Goal: Transaction & Acquisition: Book appointment/travel/reservation

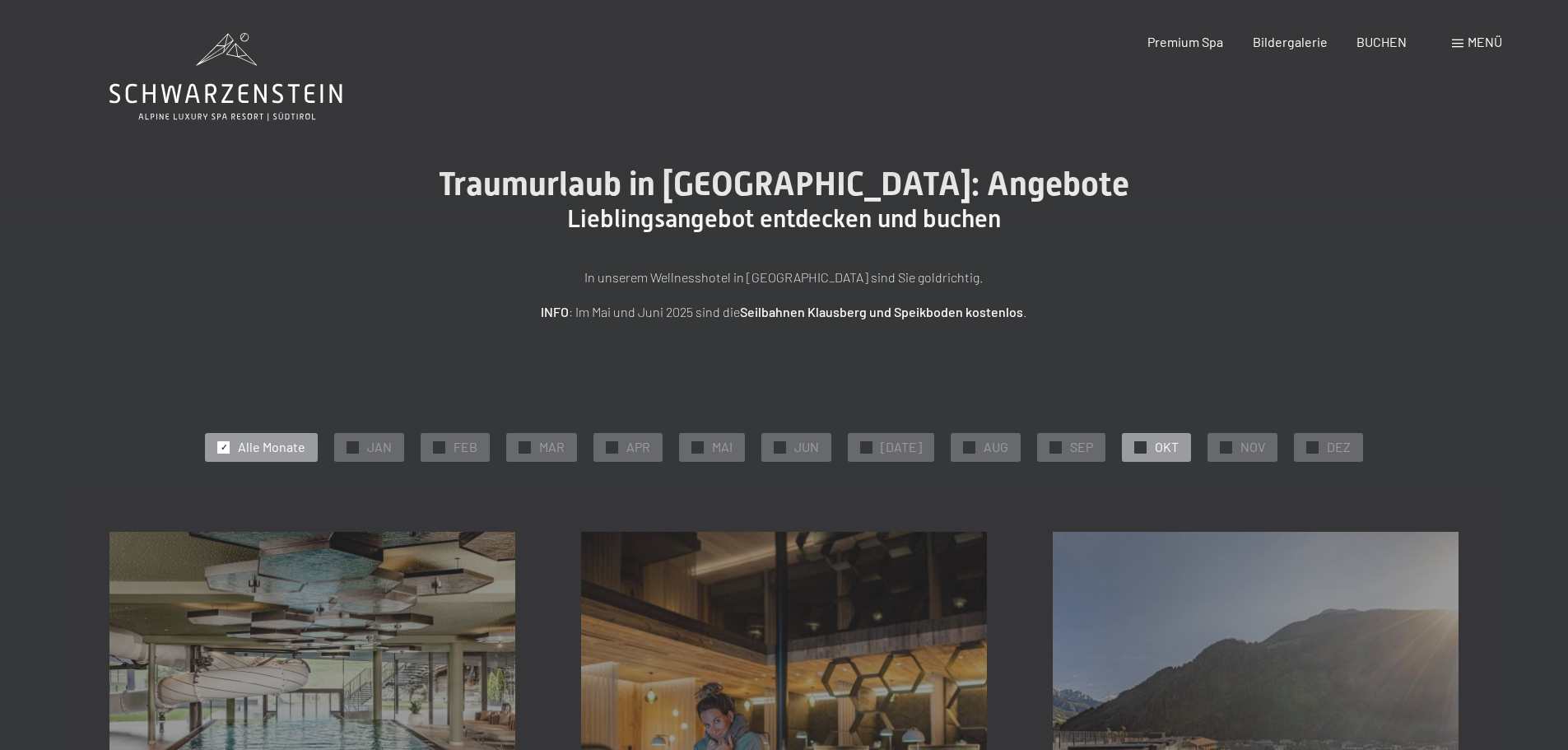
click at [1137, 445] on span "✓" at bounding box center [1141, 447] width 7 height 12
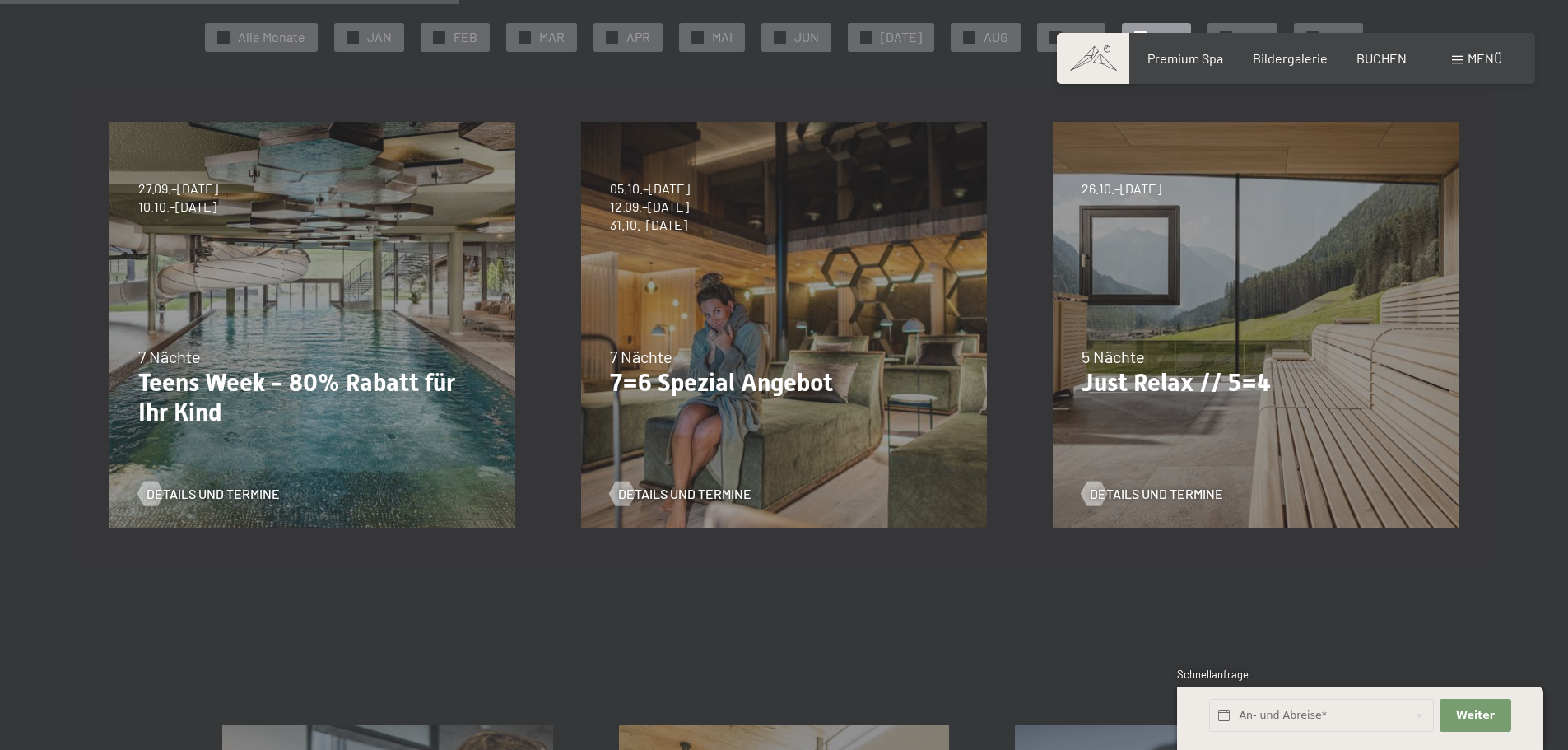
scroll to position [411, 0]
click at [686, 496] on span "Details und Termine" at bounding box center [701, 493] width 133 height 18
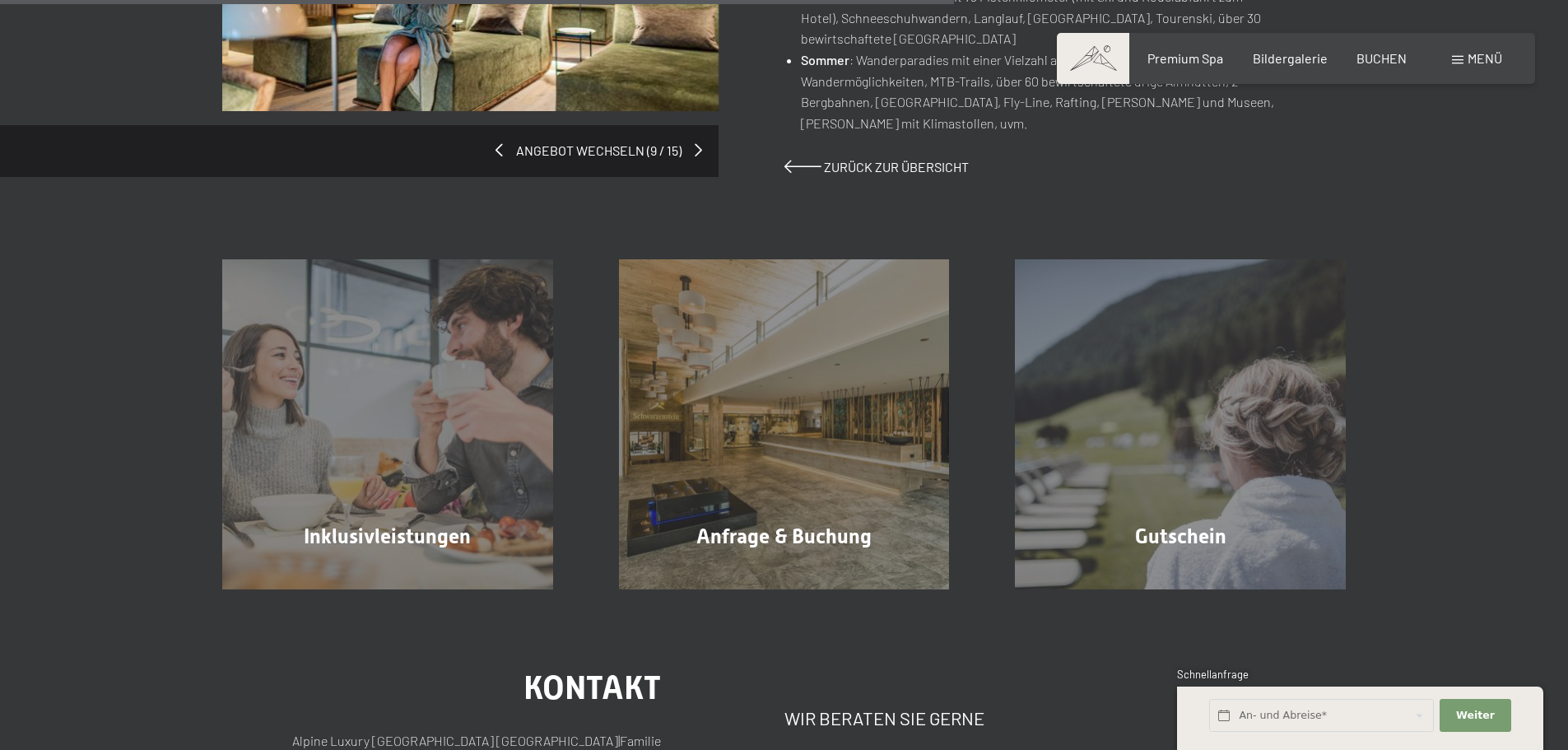
scroll to position [1400, 0]
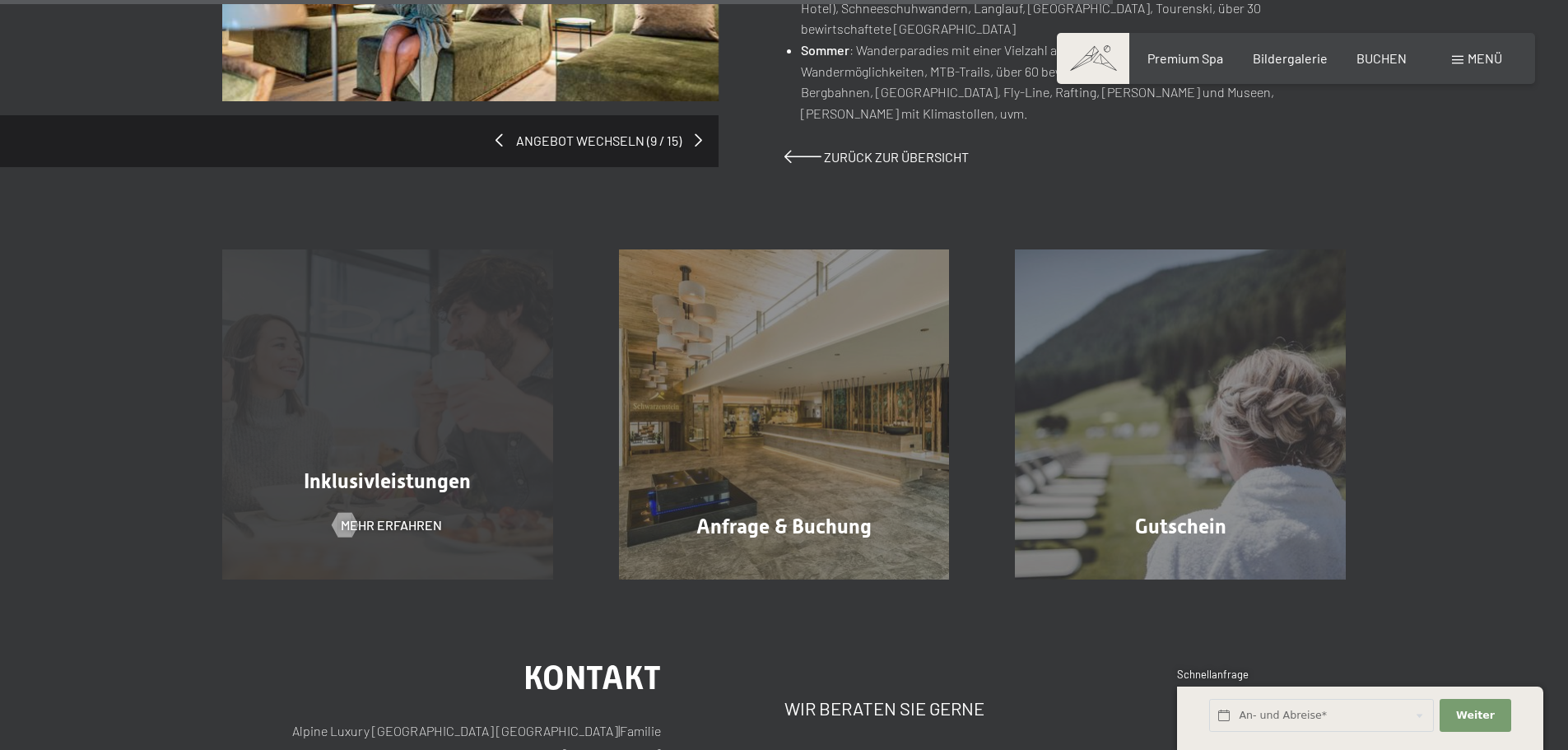
click at [482, 505] on div "Inklusivleistungen Mehr erfahren" at bounding box center [388, 415] width 397 height 331
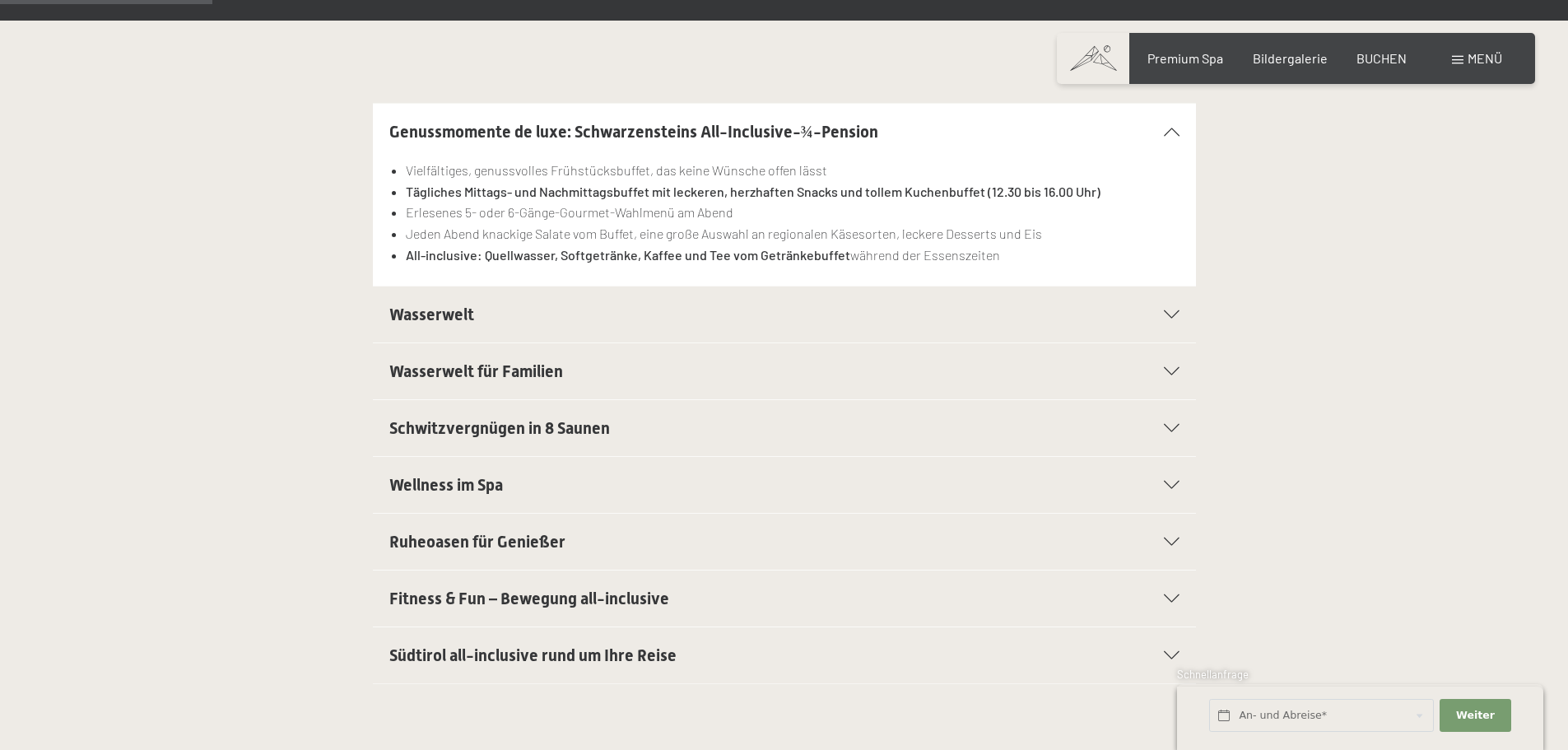
scroll to position [494, 0]
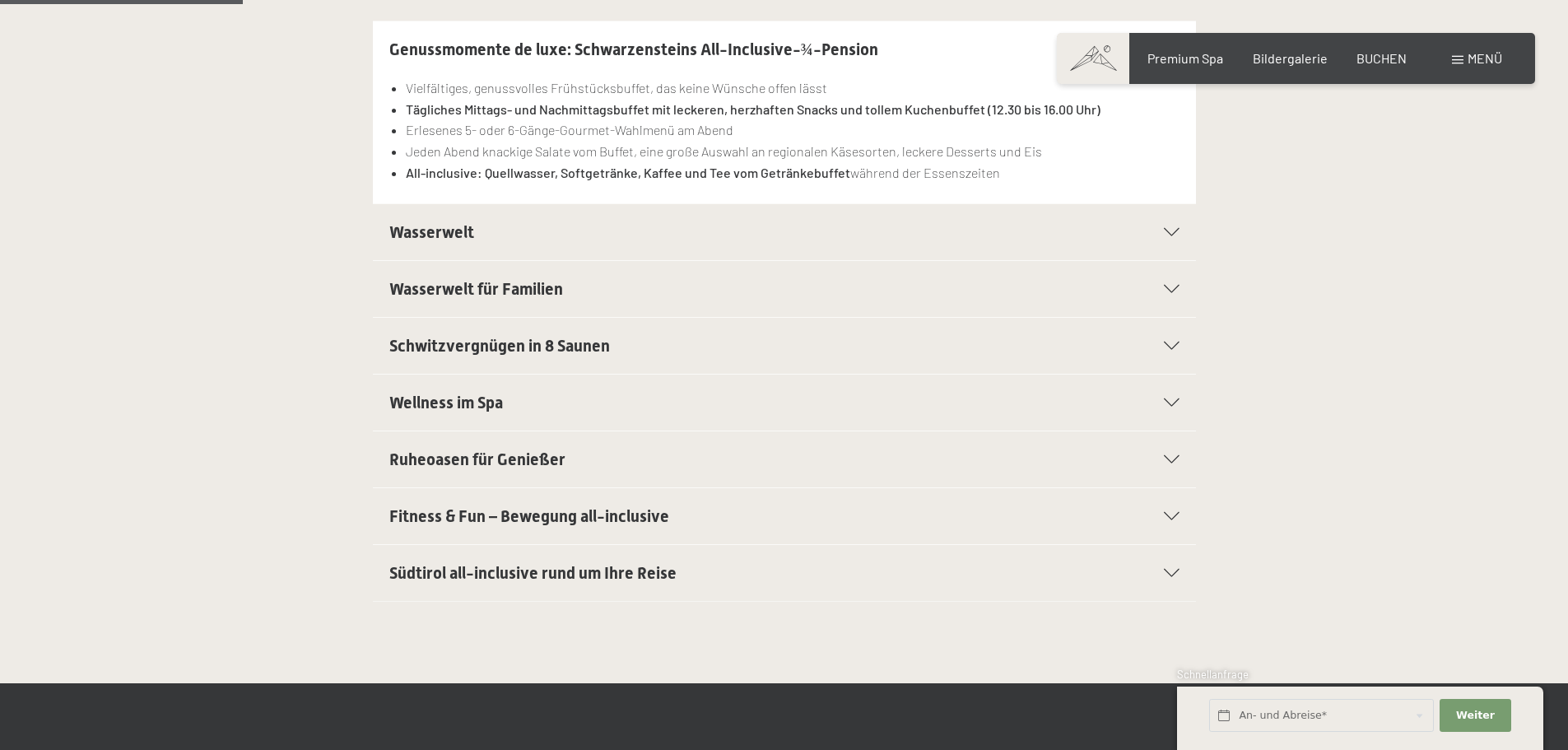
click at [521, 403] on h2 "Wellness im Spa" at bounding box center [745, 403] width 711 height 23
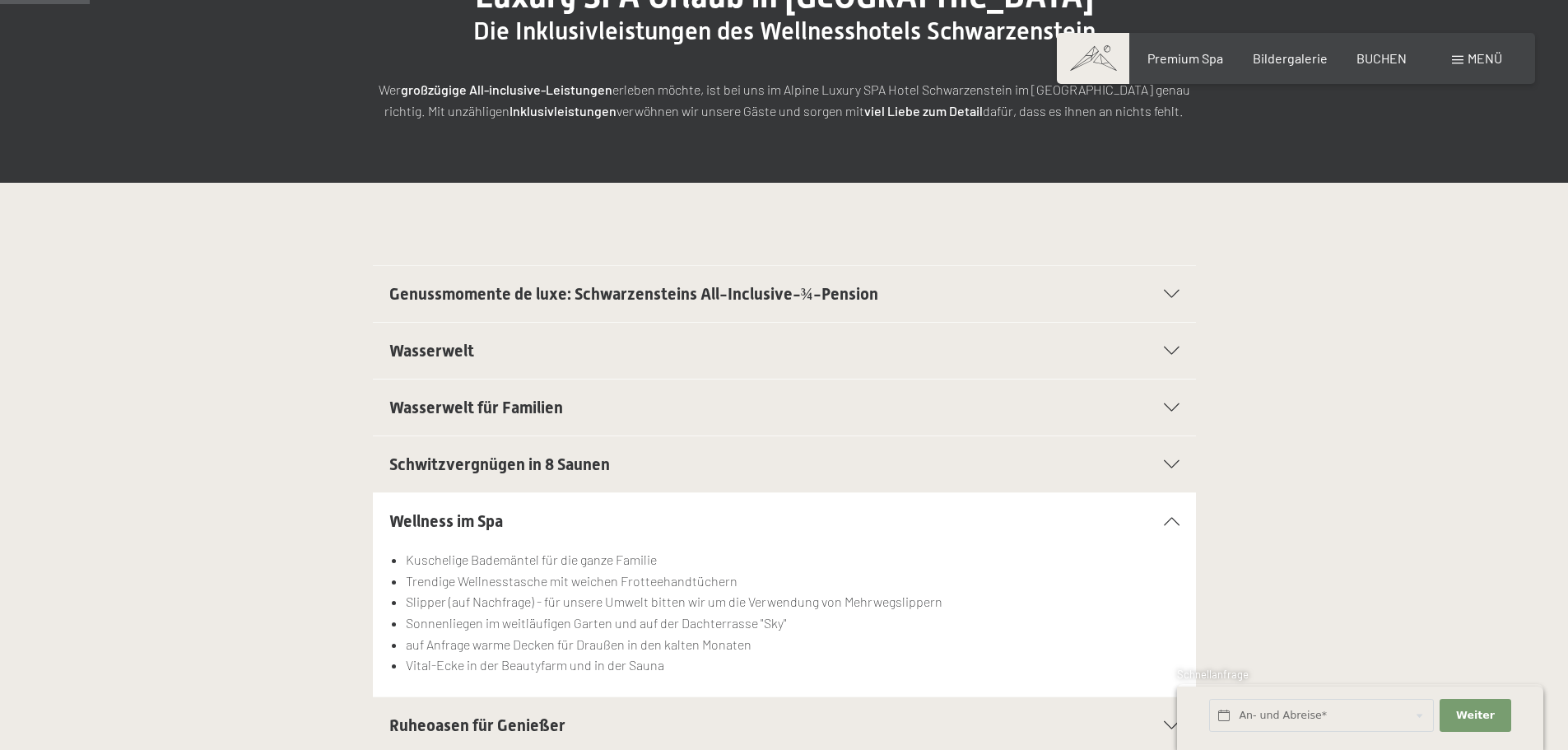
scroll to position [0, 0]
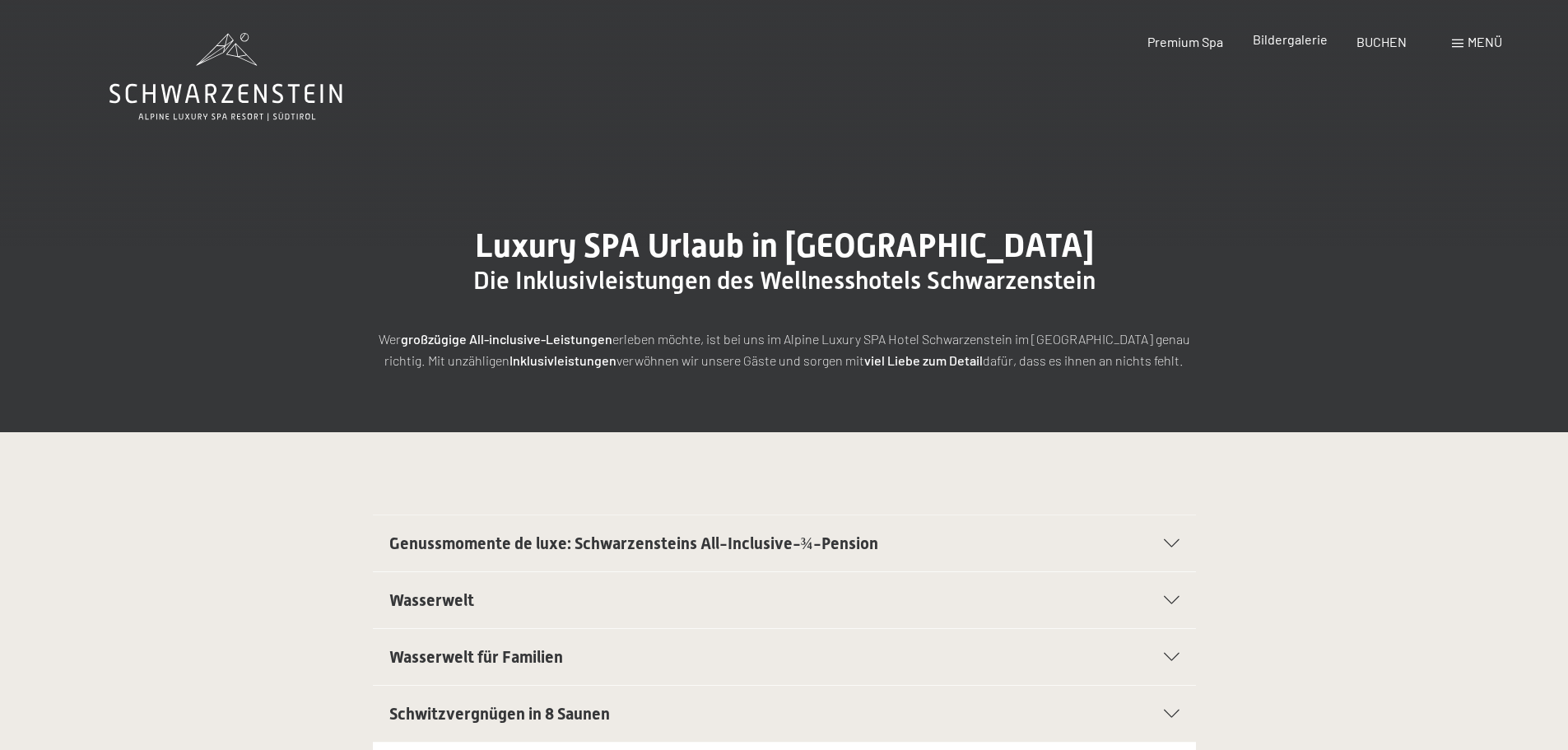
click at [1291, 42] on span "Bildergalerie" at bounding box center [1290, 39] width 75 height 16
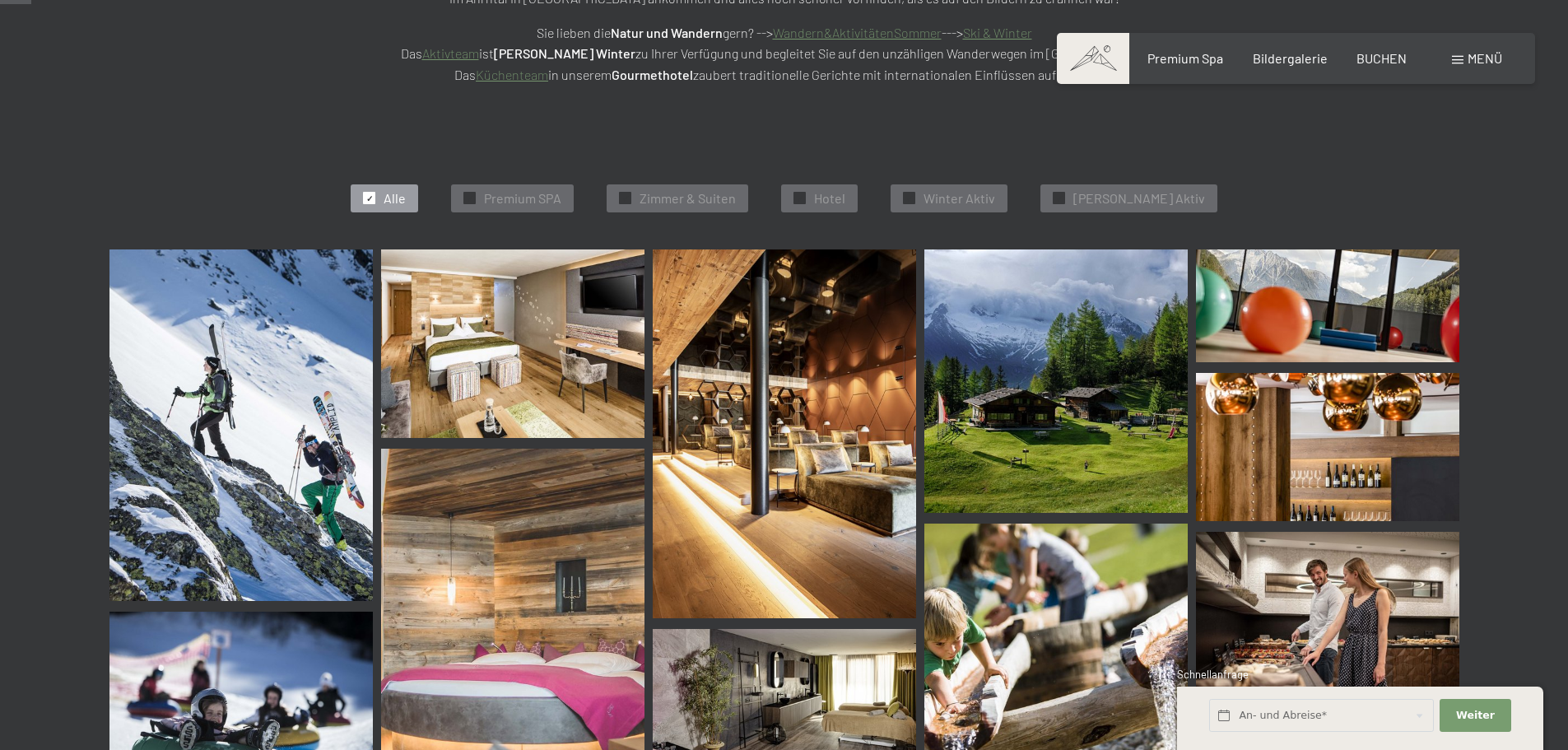
scroll to position [411, 0]
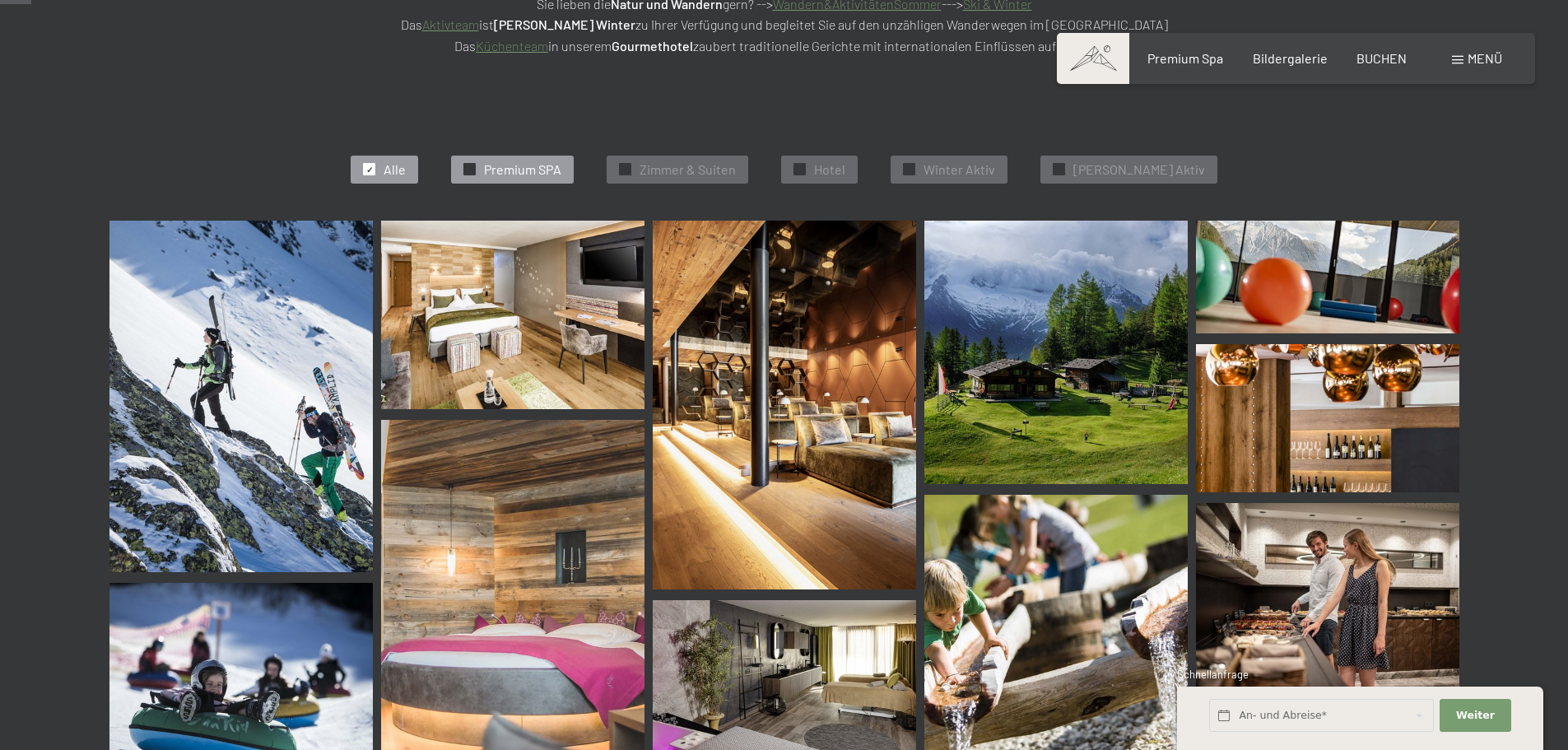
click at [527, 175] on span "Premium SPA" at bounding box center [523, 170] width 77 height 18
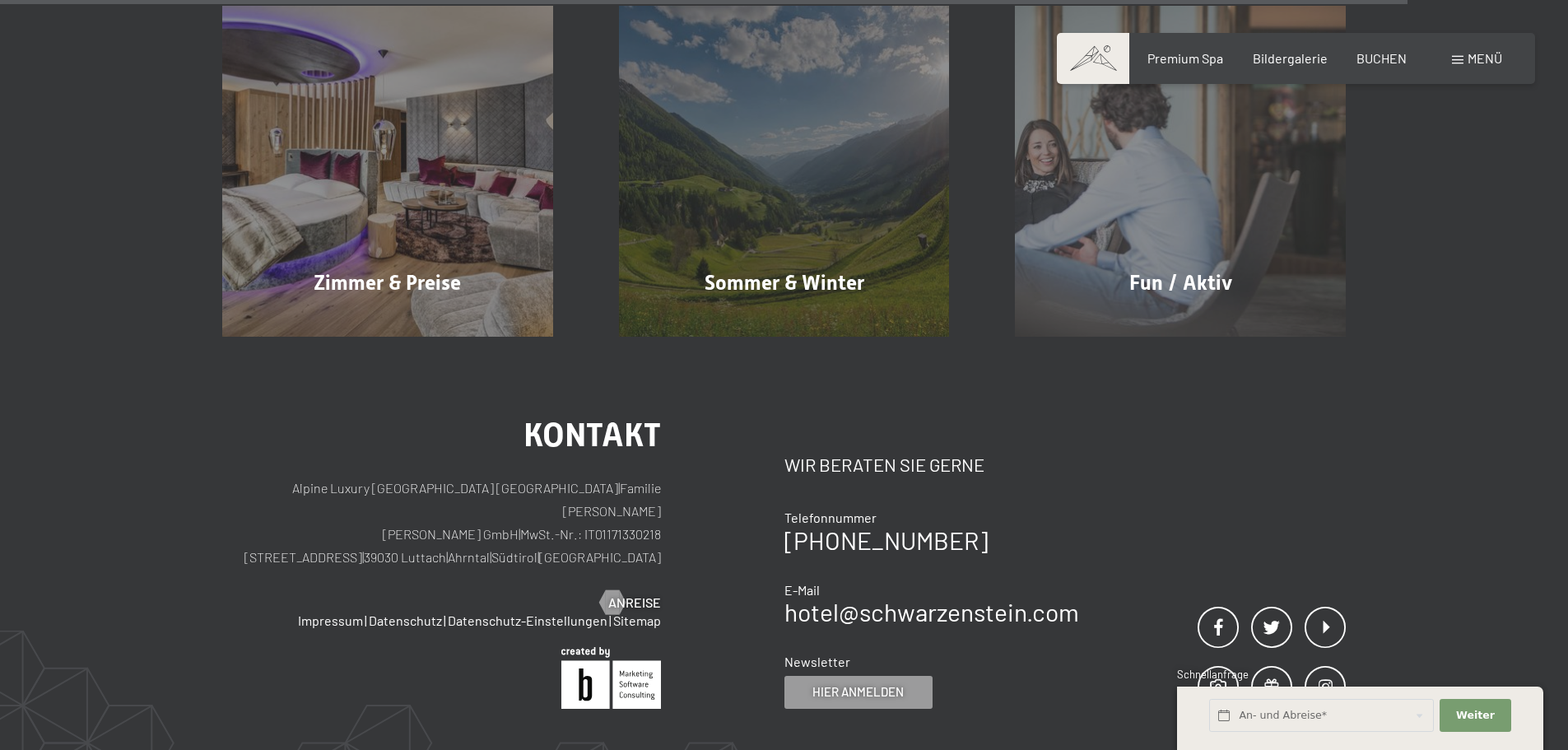
scroll to position [3215, 0]
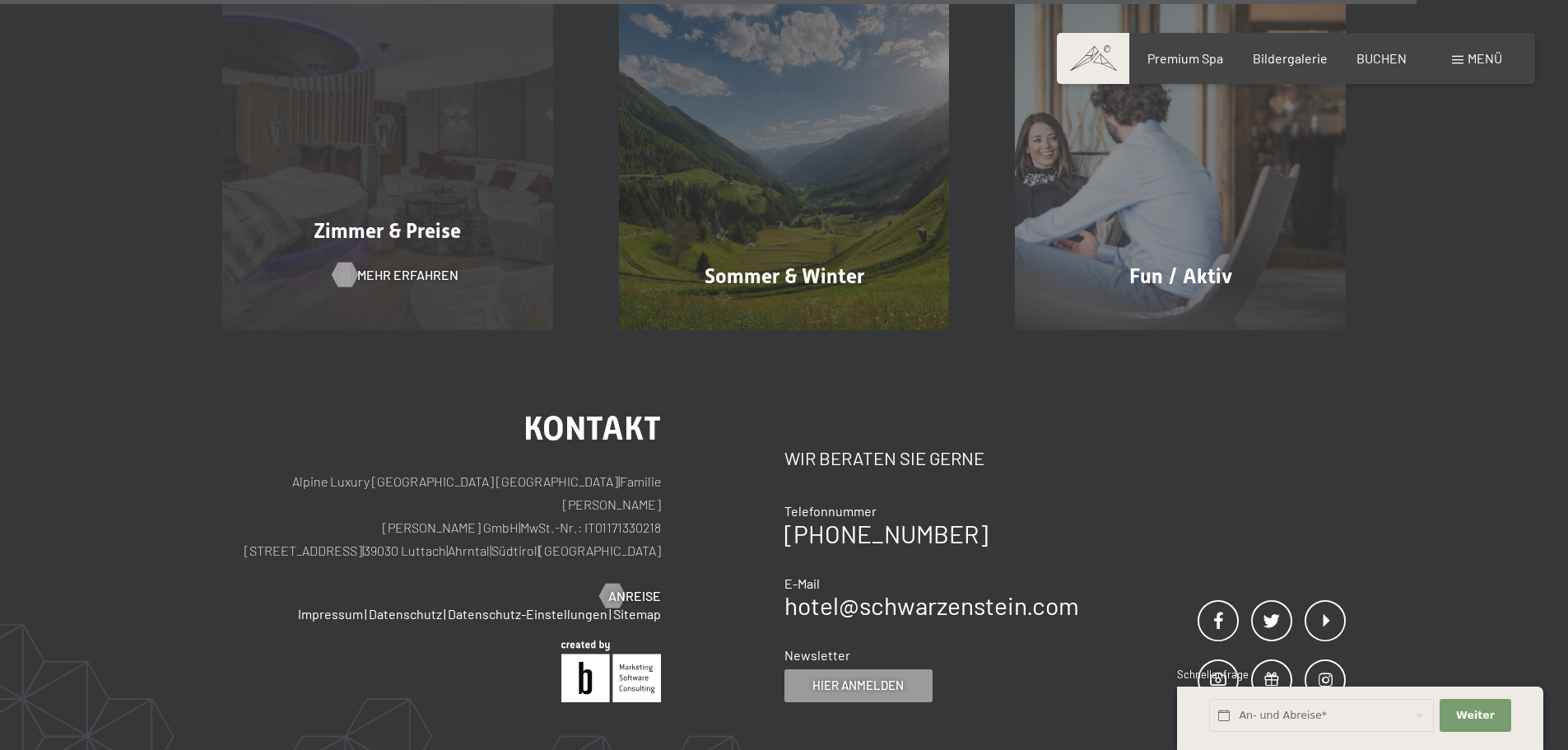
click at [415, 281] on span "Mehr erfahren" at bounding box center [408, 275] width 101 height 18
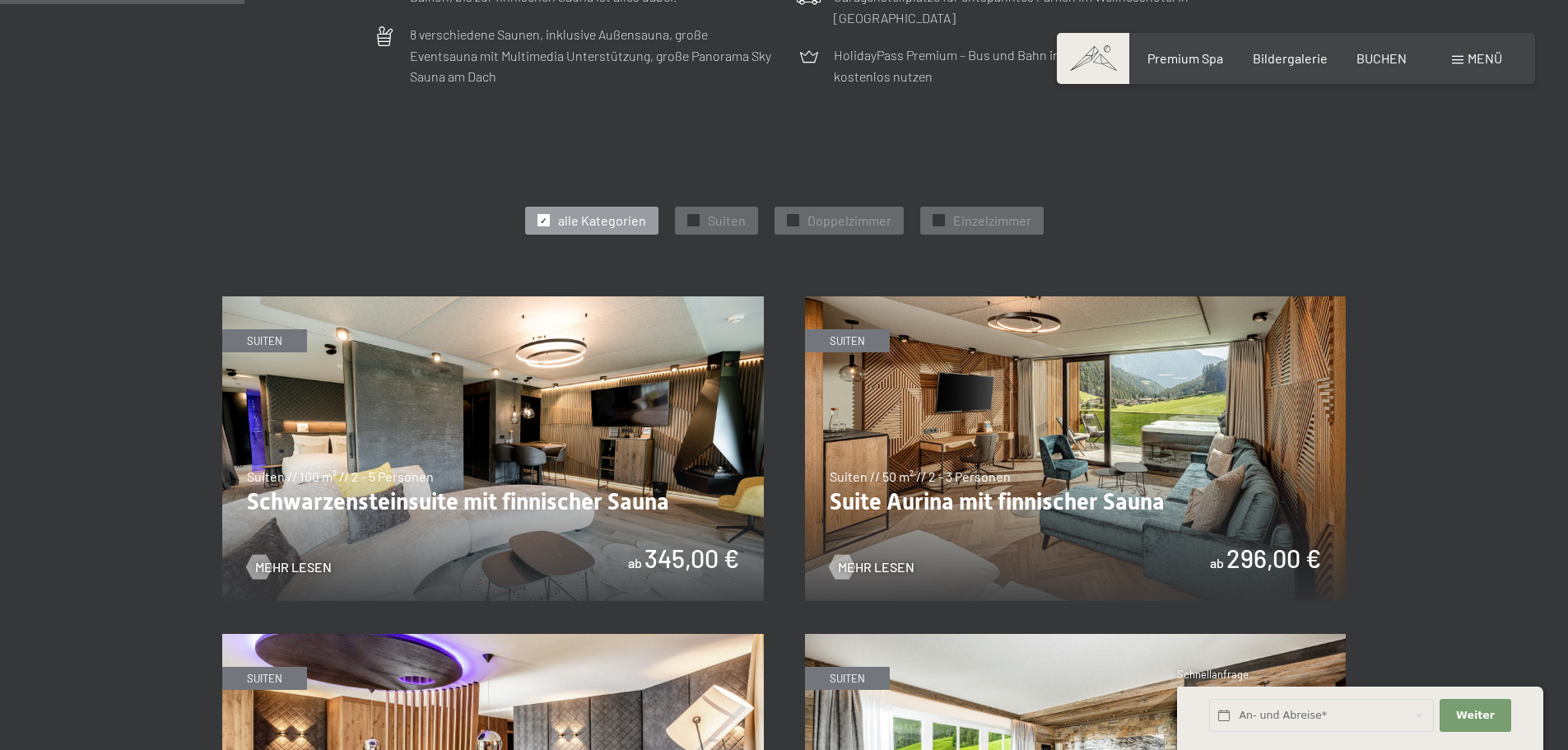
scroll to position [824, 0]
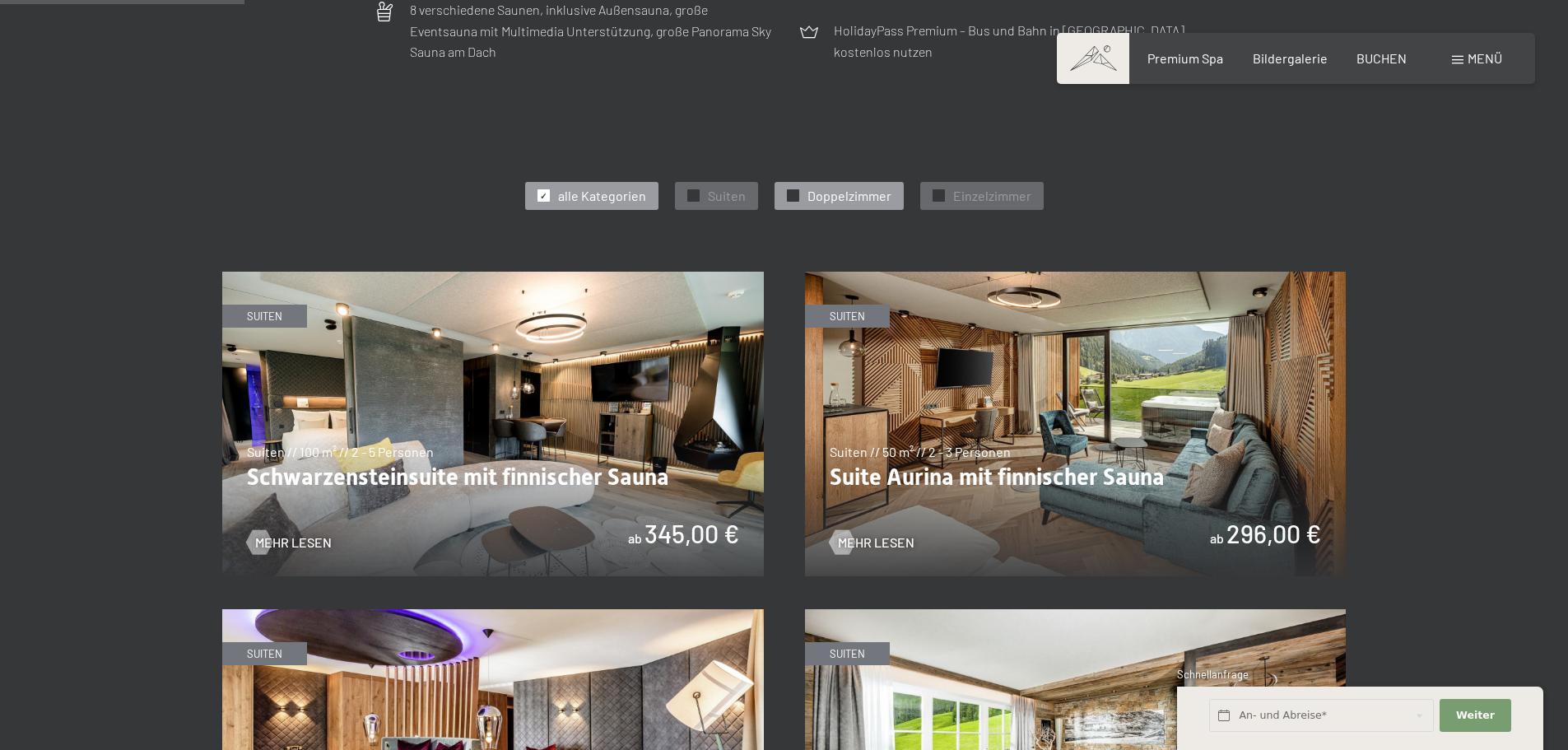
click at [790, 193] on span "✓" at bounding box center [793, 196] width 7 height 12
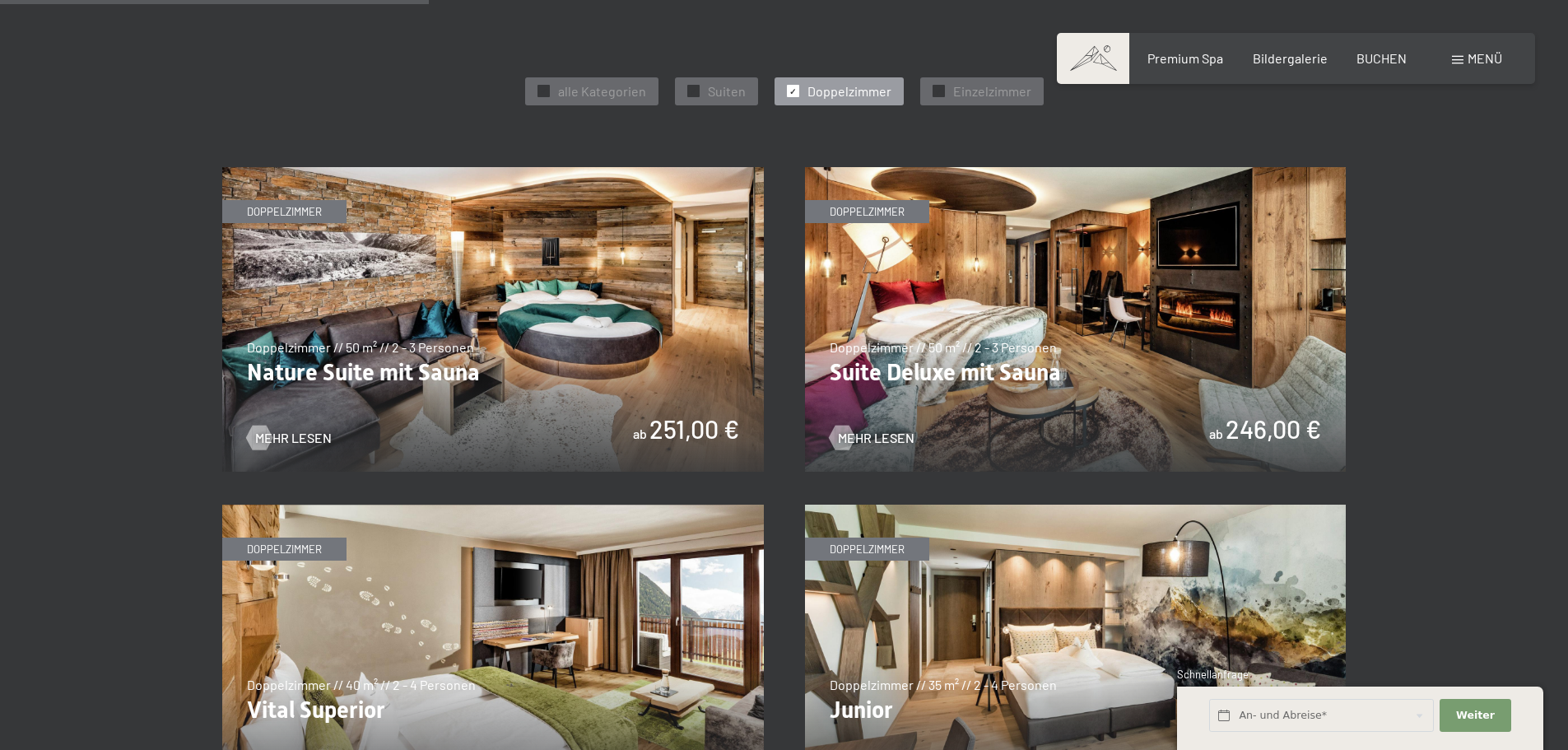
scroll to position [906, 0]
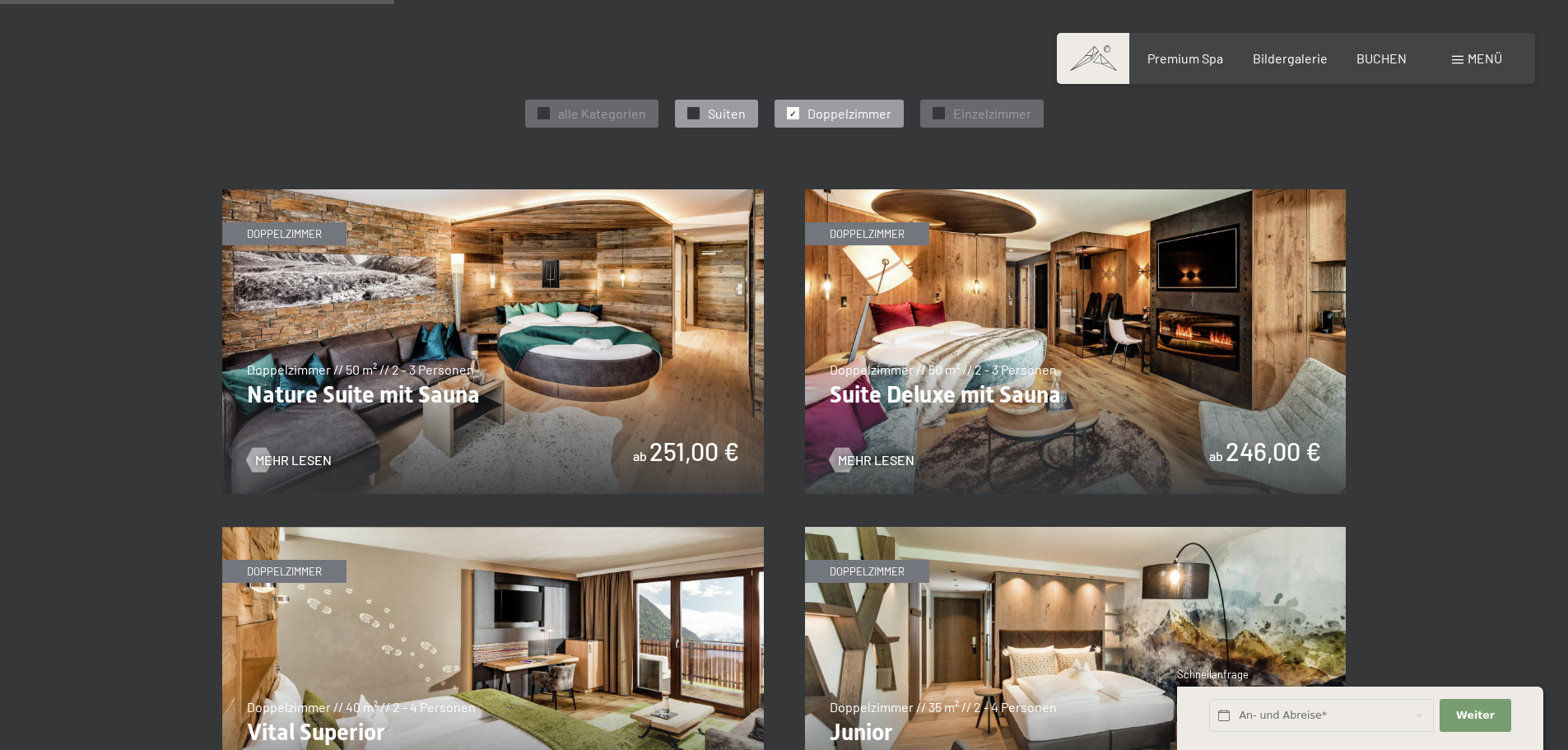
click at [701, 114] on div "✓ Suiten" at bounding box center [716, 113] width 83 height 28
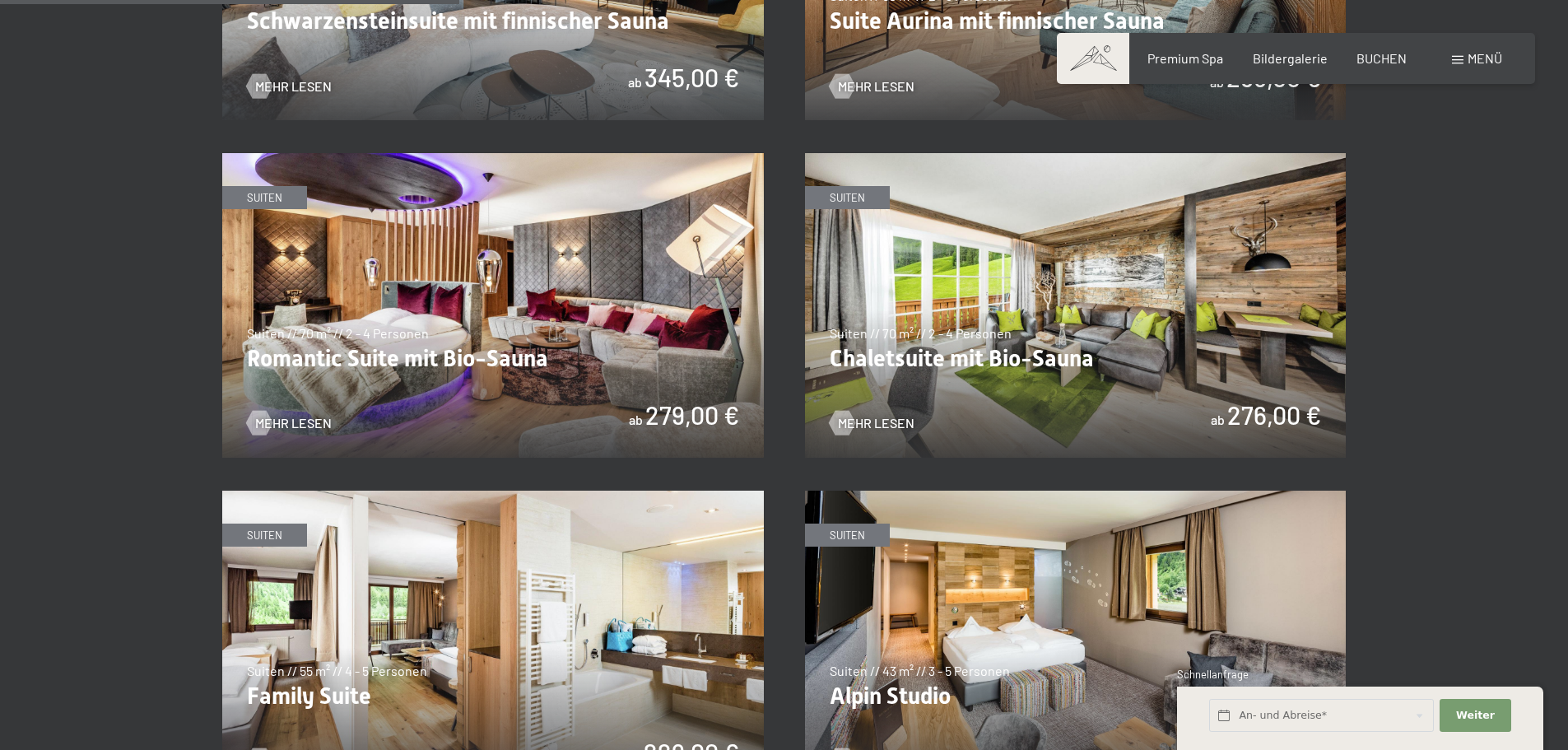
scroll to position [1071, 0]
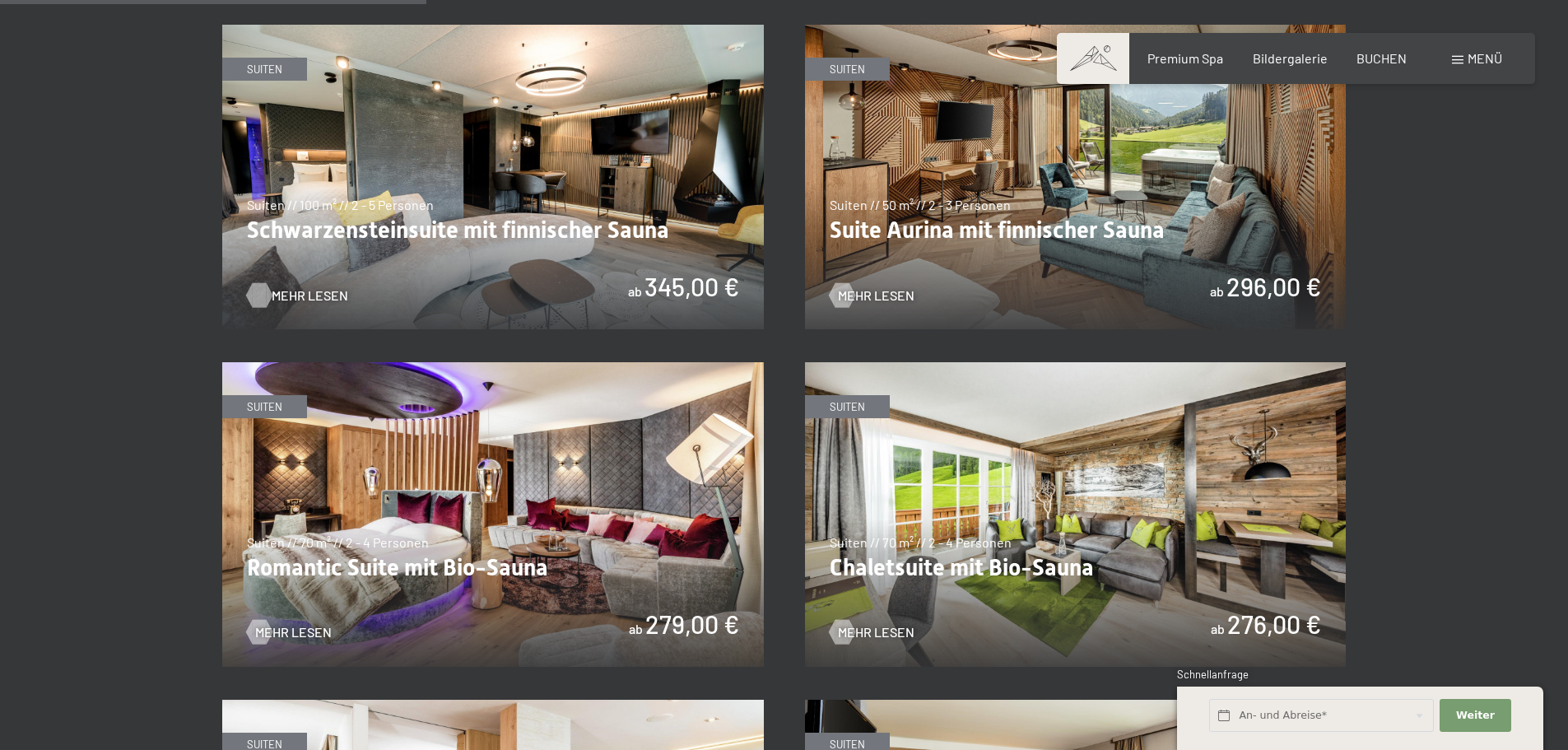
click at [307, 288] on span "Mehr Lesen" at bounding box center [309, 296] width 76 height 18
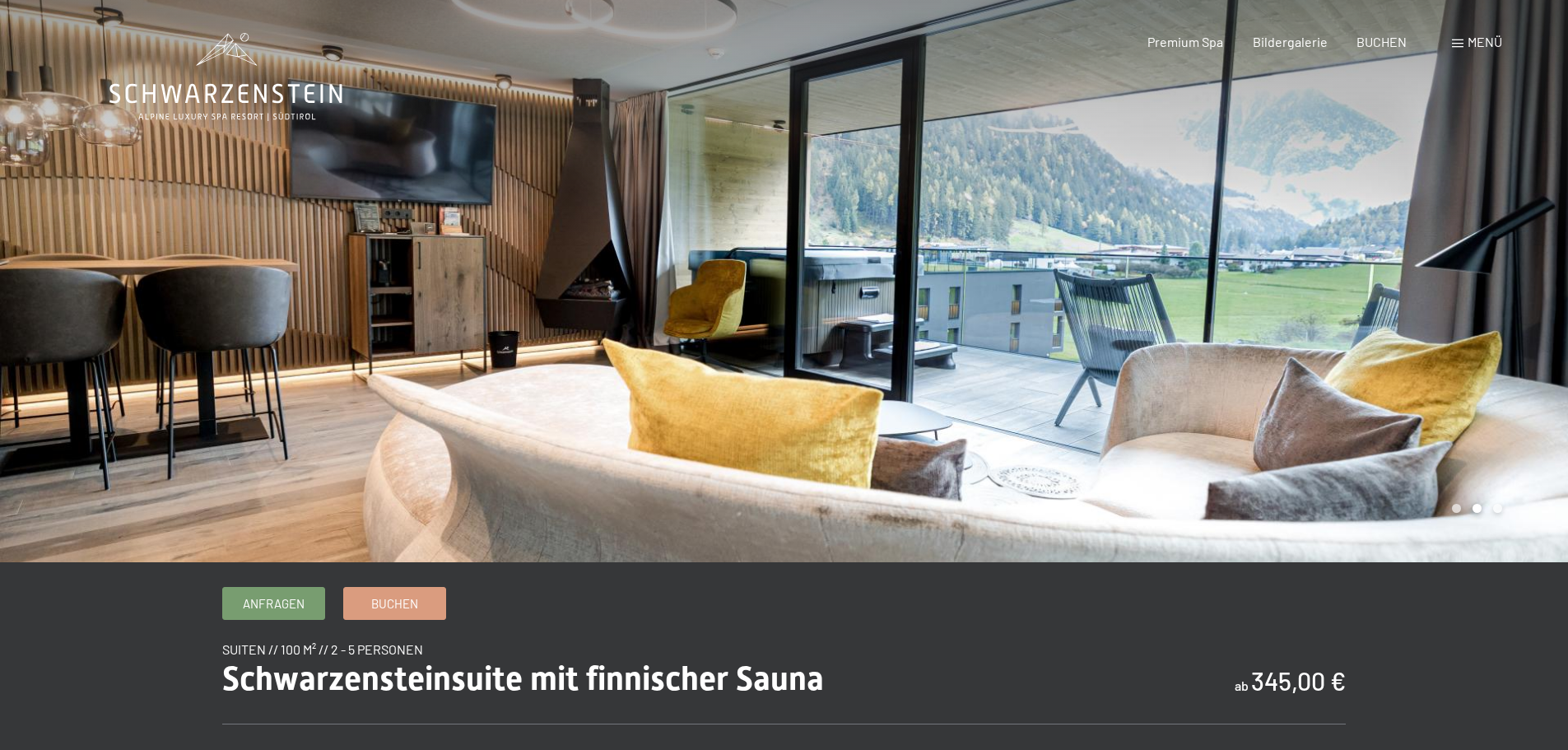
click at [1492, 264] on div at bounding box center [1177, 281] width 785 height 562
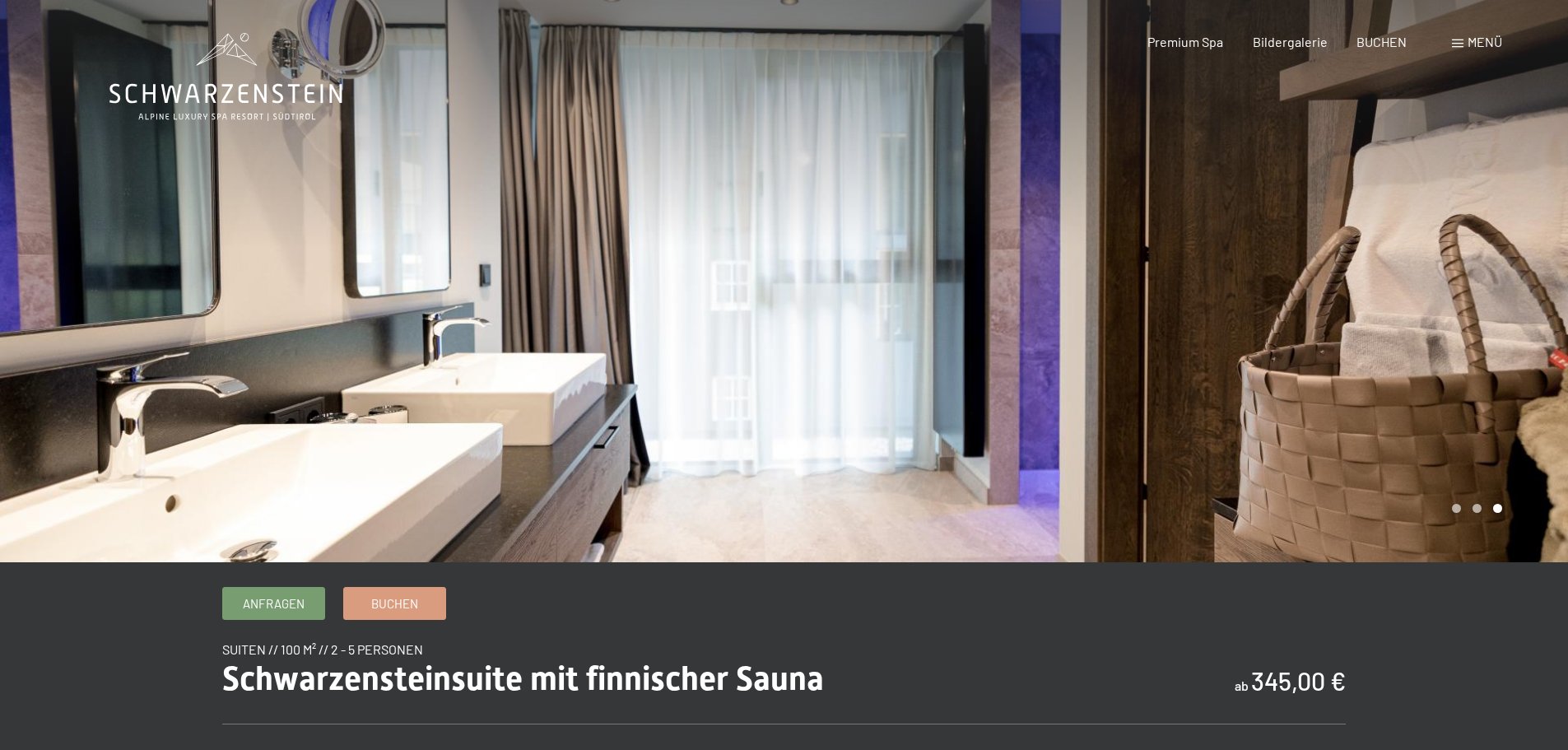
click at [1491, 264] on div at bounding box center [1177, 281] width 785 height 562
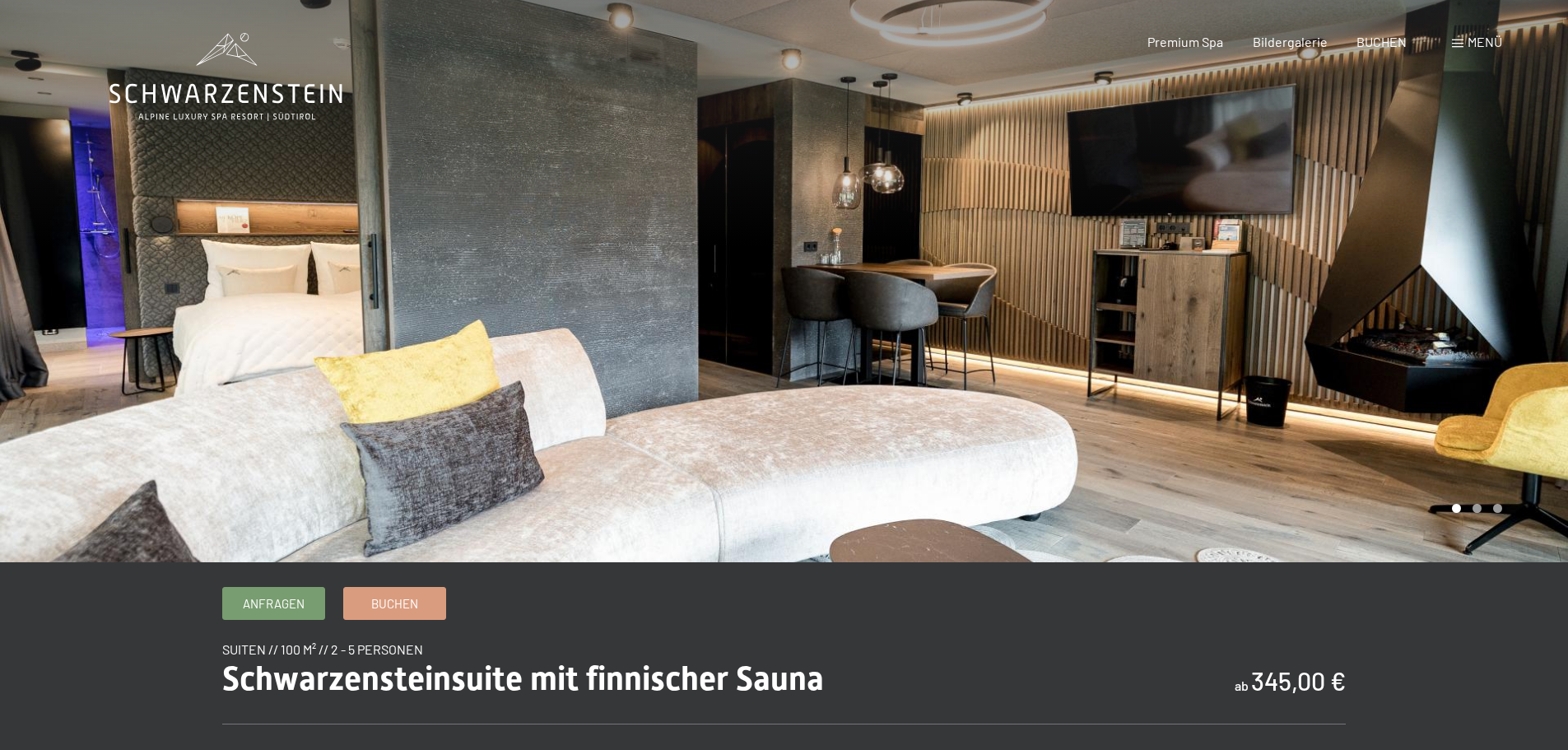
click at [1491, 264] on div at bounding box center [1177, 281] width 785 height 562
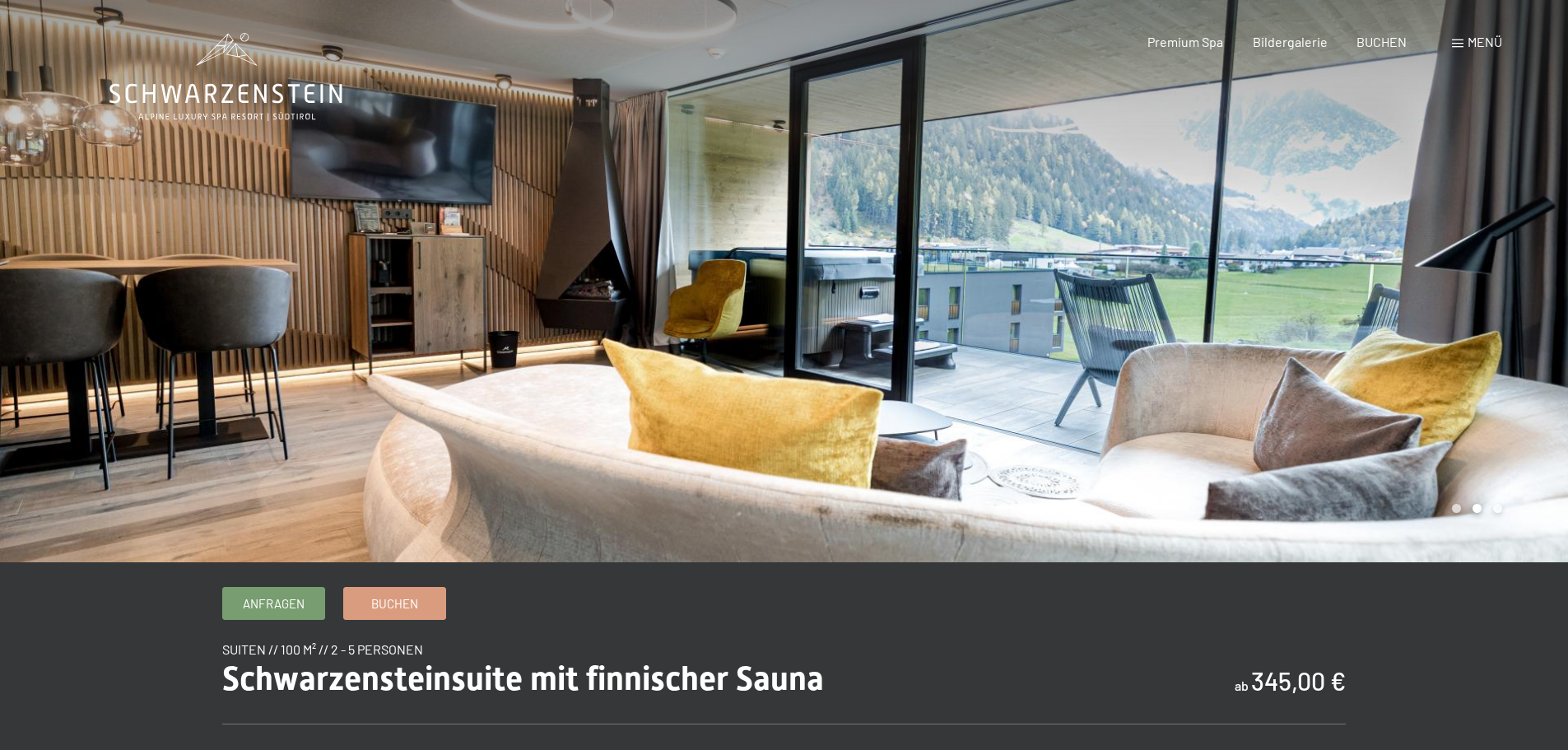
click at [1491, 264] on div at bounding box center [1177, 281] width 785 height 562
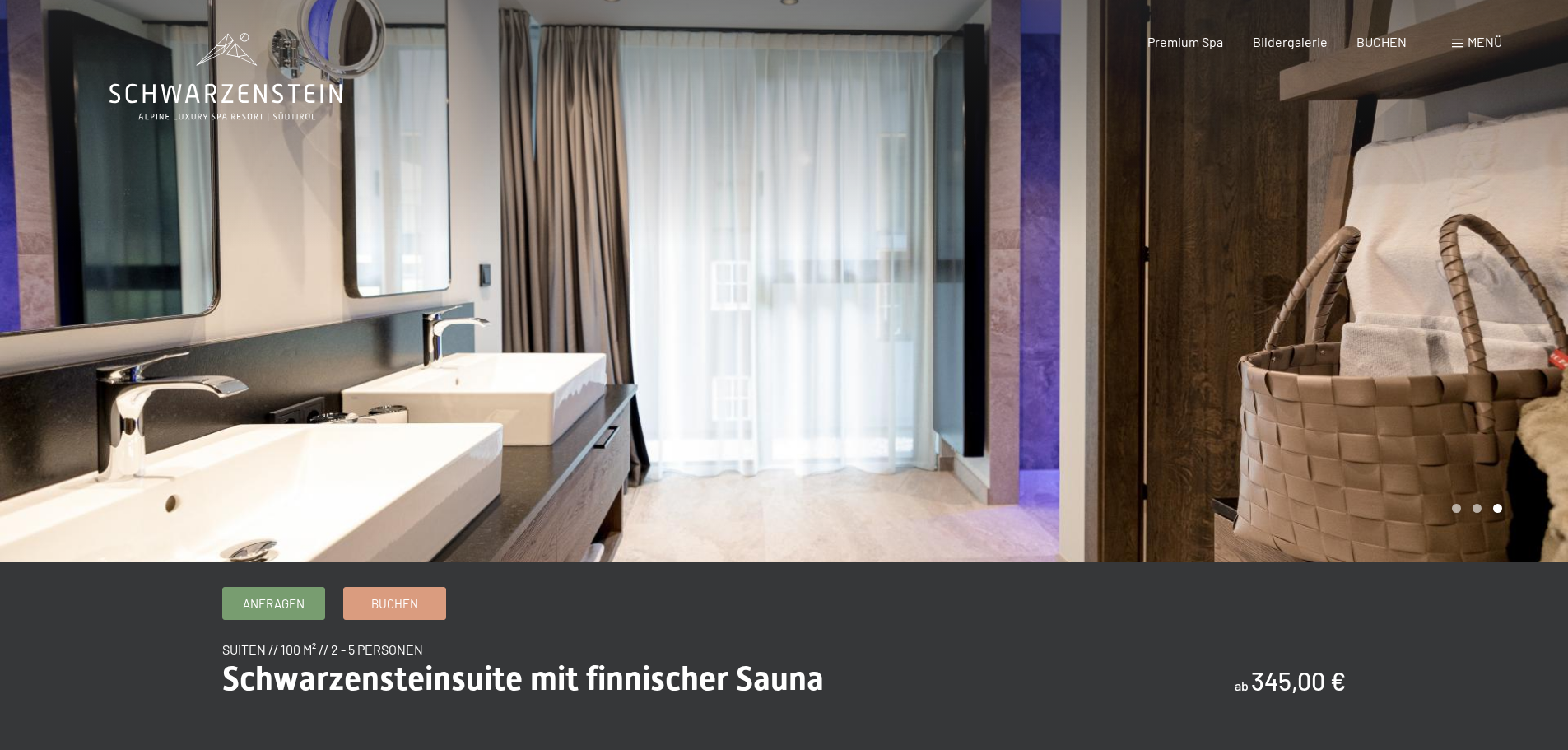
click at [1491, 264] on div at bounding box center [1177, 281] width 785 height 562
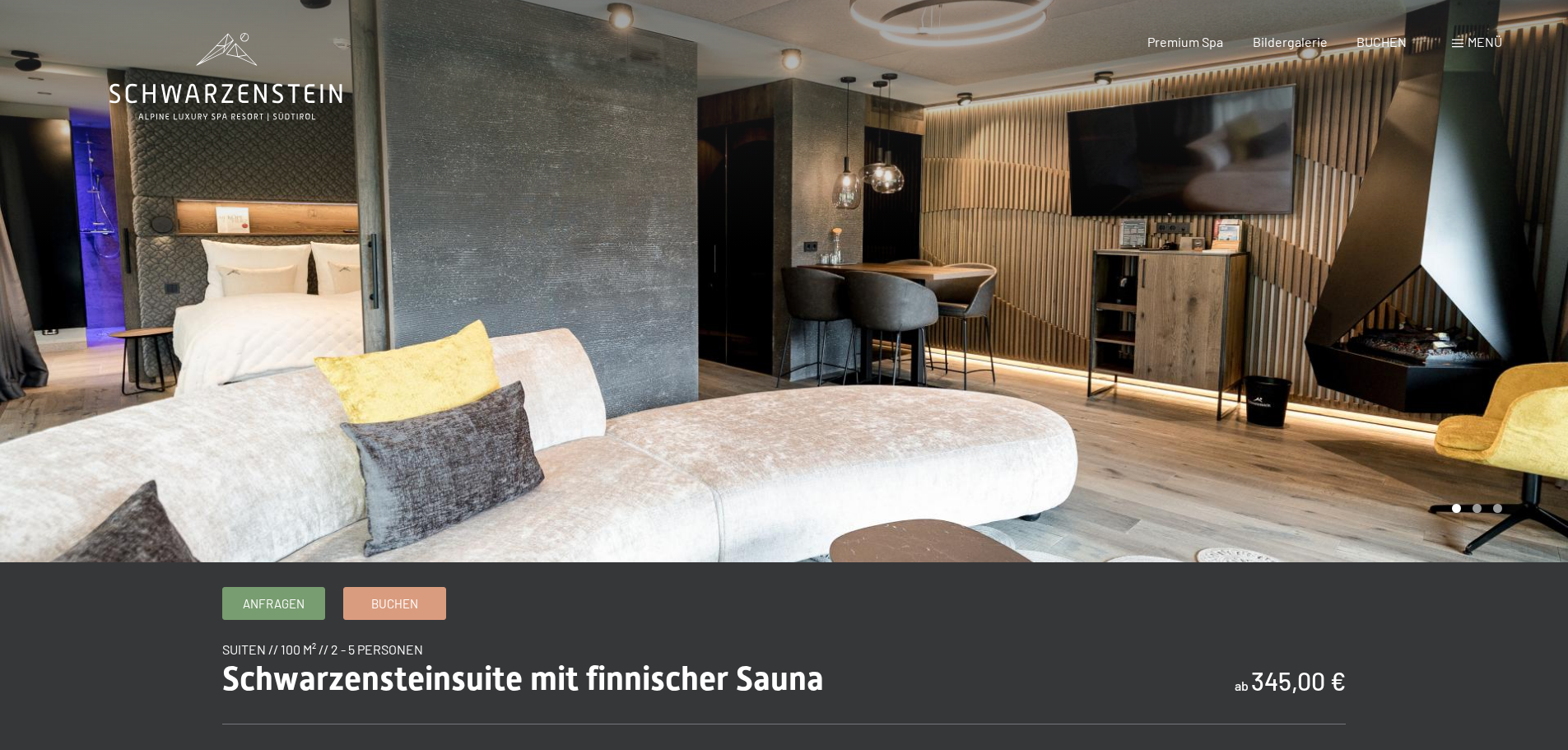
click at [1491, 264] on div at bounding box center [1177, 281] width 785 height 562
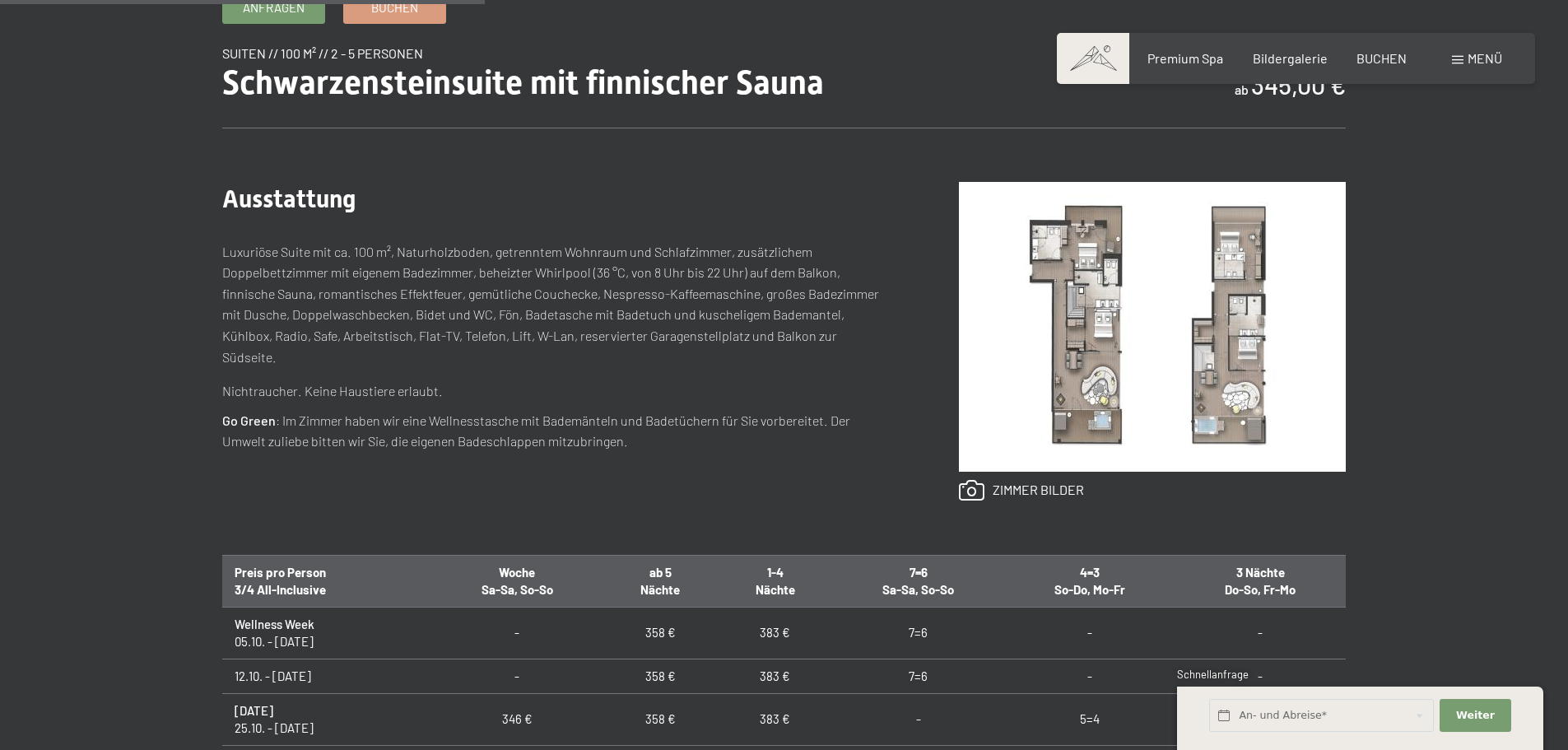
scroll to position [659, 0]
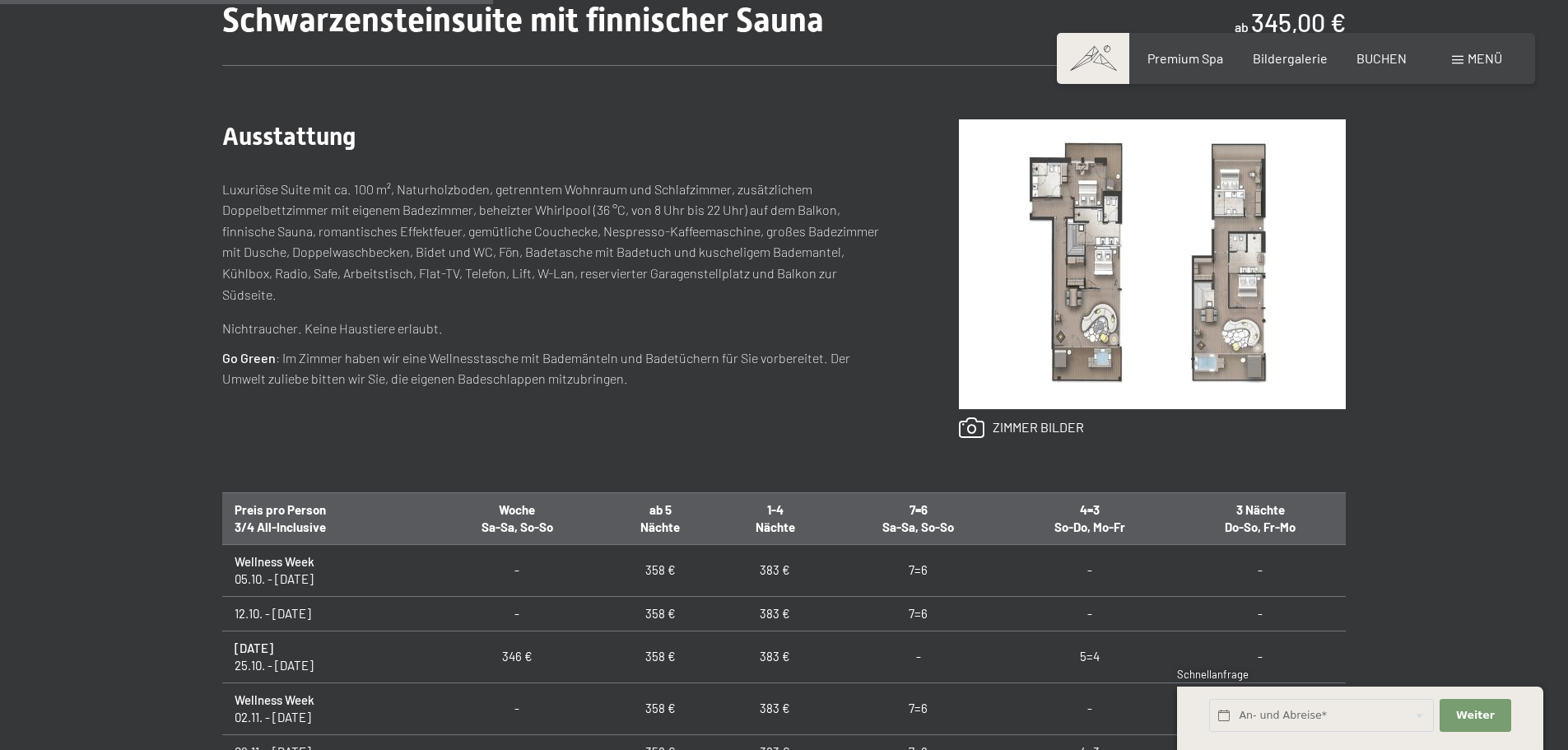
click at [1091, 268] on img at bounding box center [1153, 265] width 387 height 290
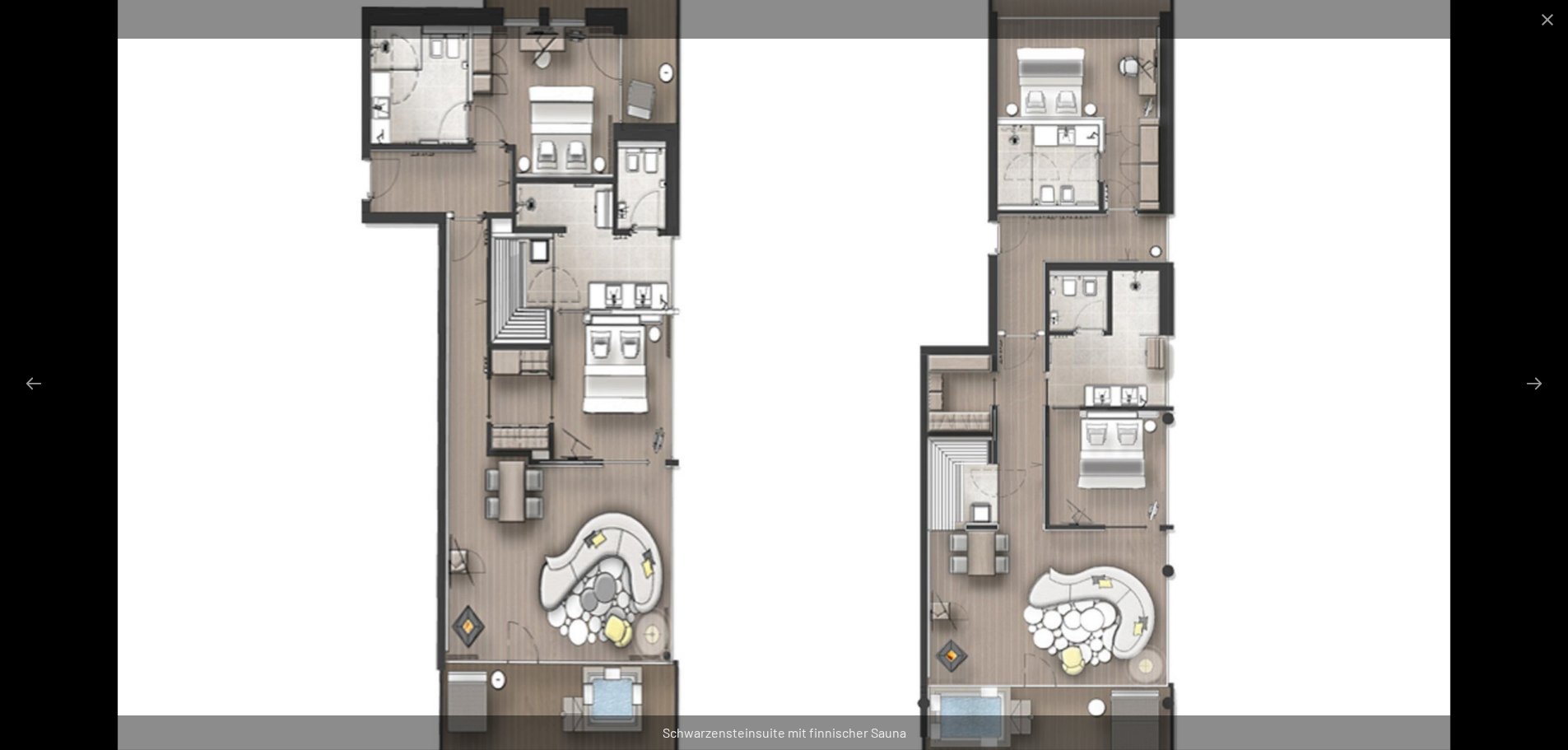
scroll to position [494, 0]
click at [1401, 346] on img at bounding box center [785, 375] width 1333 height 750
click at [1556, 382] on div at bounding box center [784, 375] width 1568 height 750
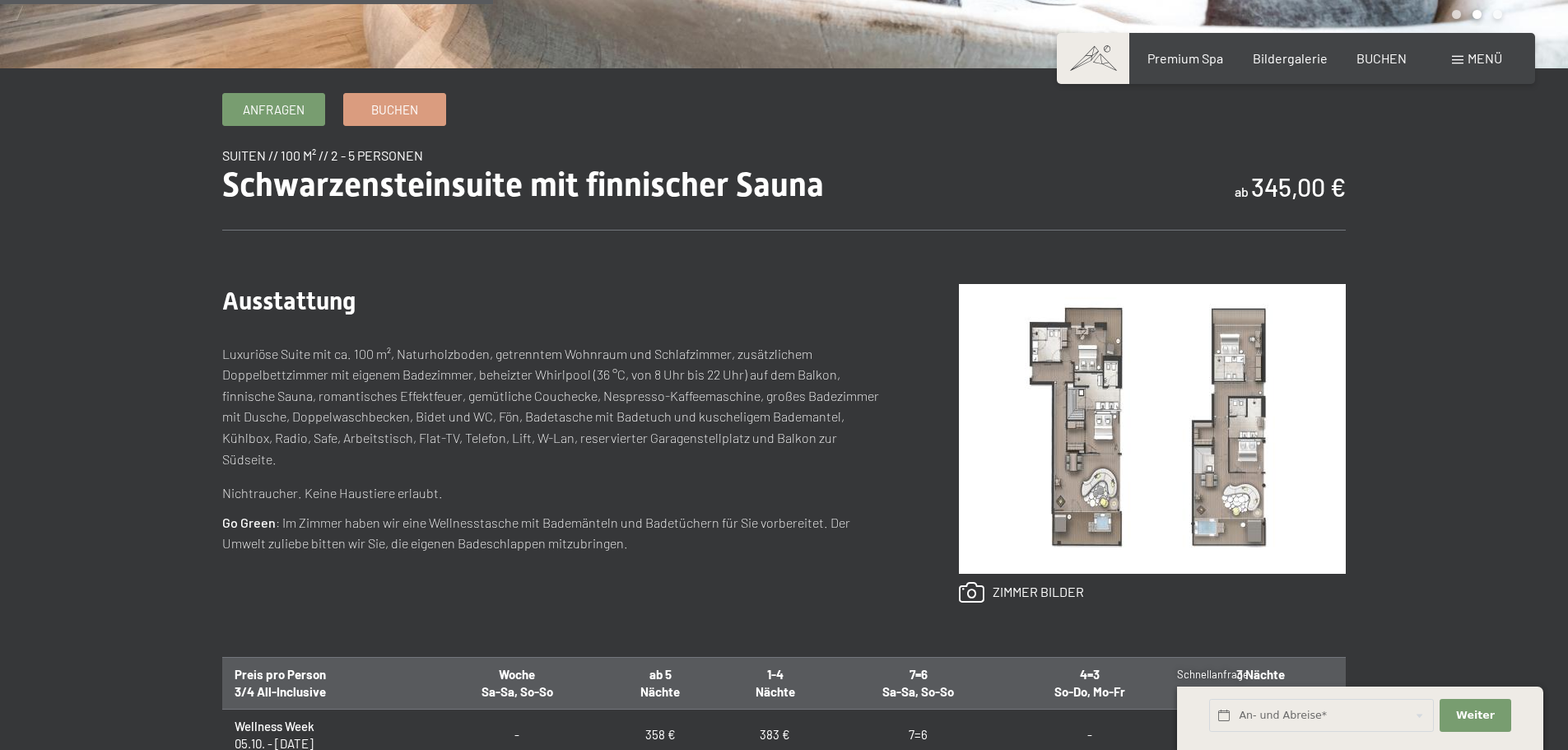
scroll to position [659, 0]
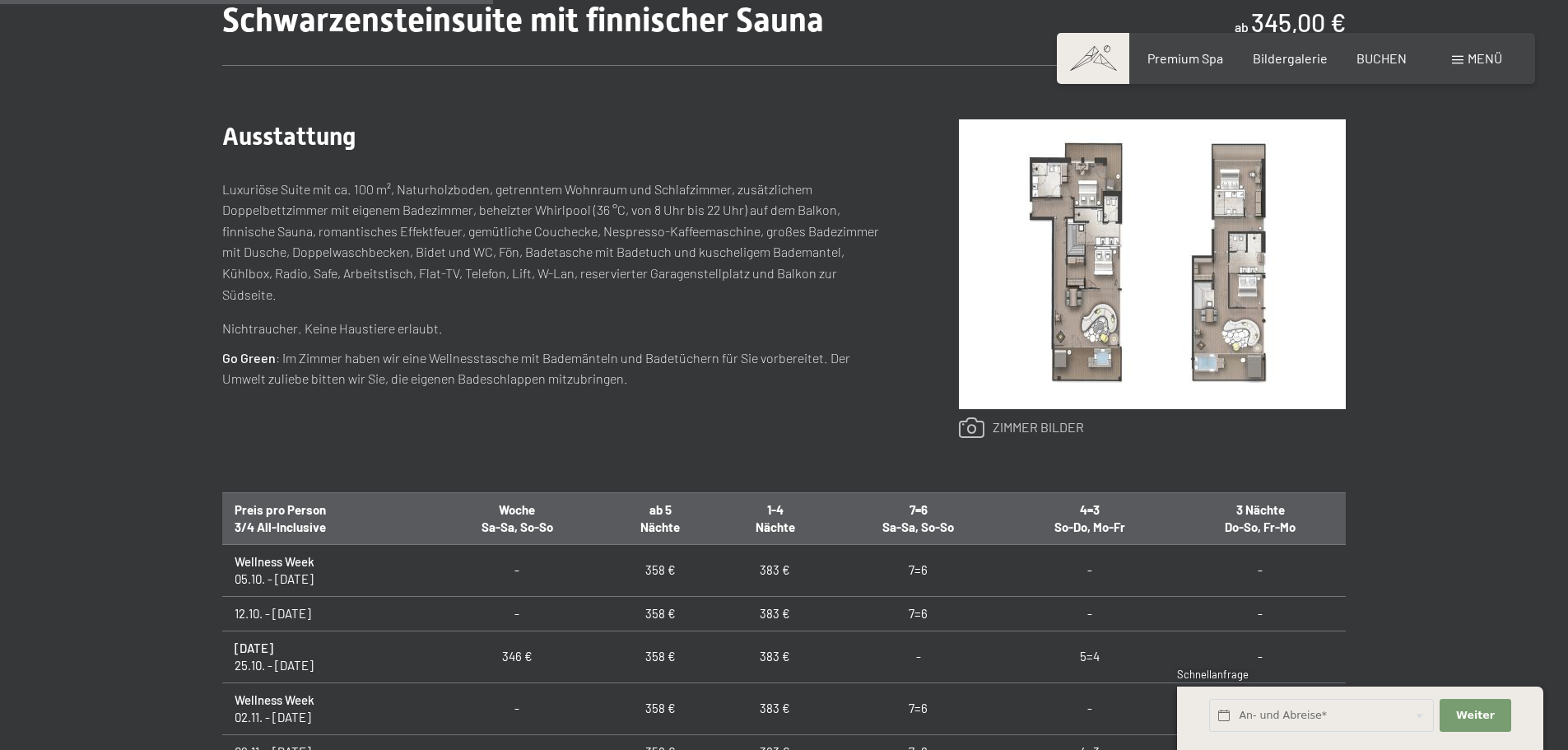
click at [988, 424] on link at bounding box center [1021, 428] width 125 height 22
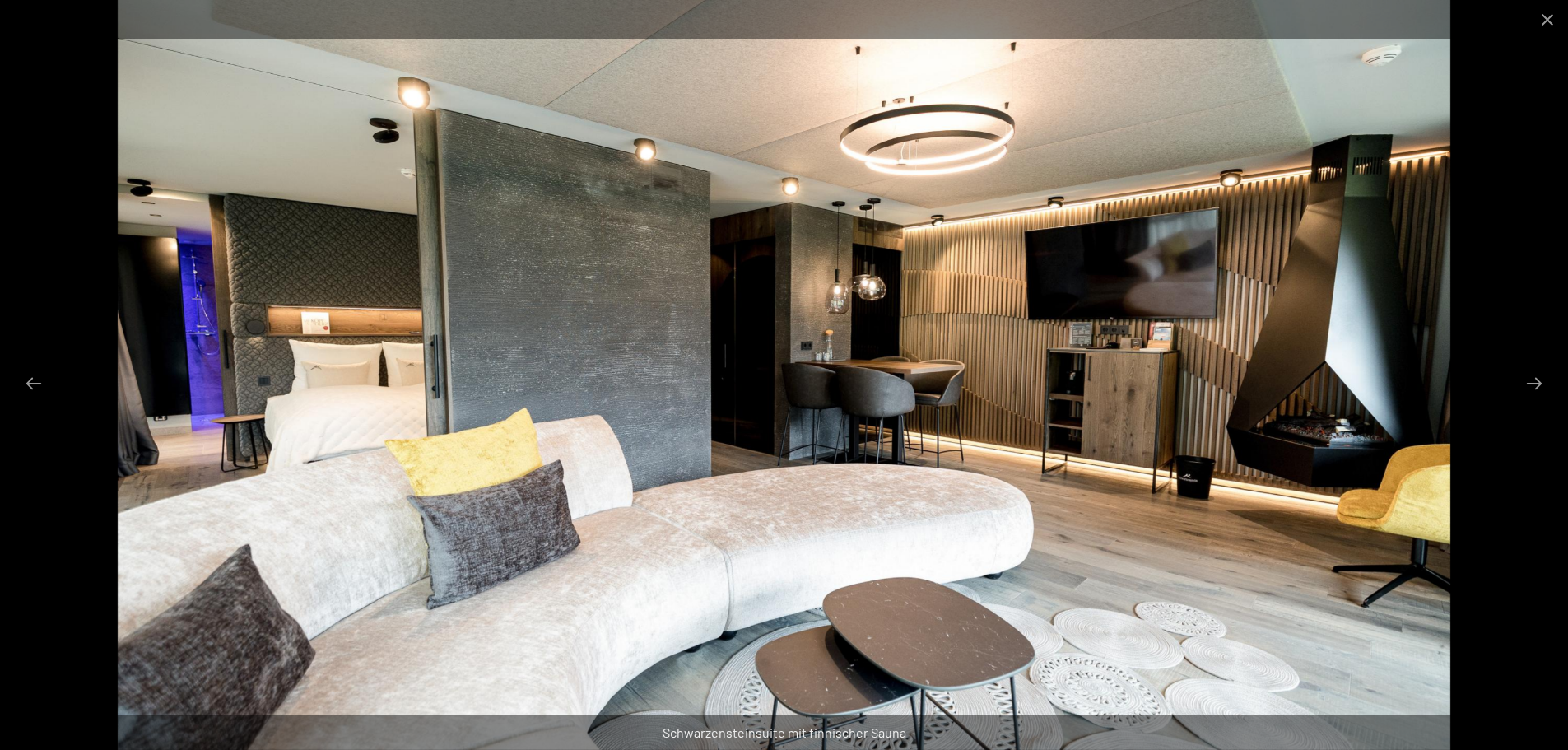
click at [992, 423] on img at bounding box center [785, 375] width 1333 height 750
click at [1541, 16] on button "Close gallery" at bounding box center [1547, 19] width 41 height 39
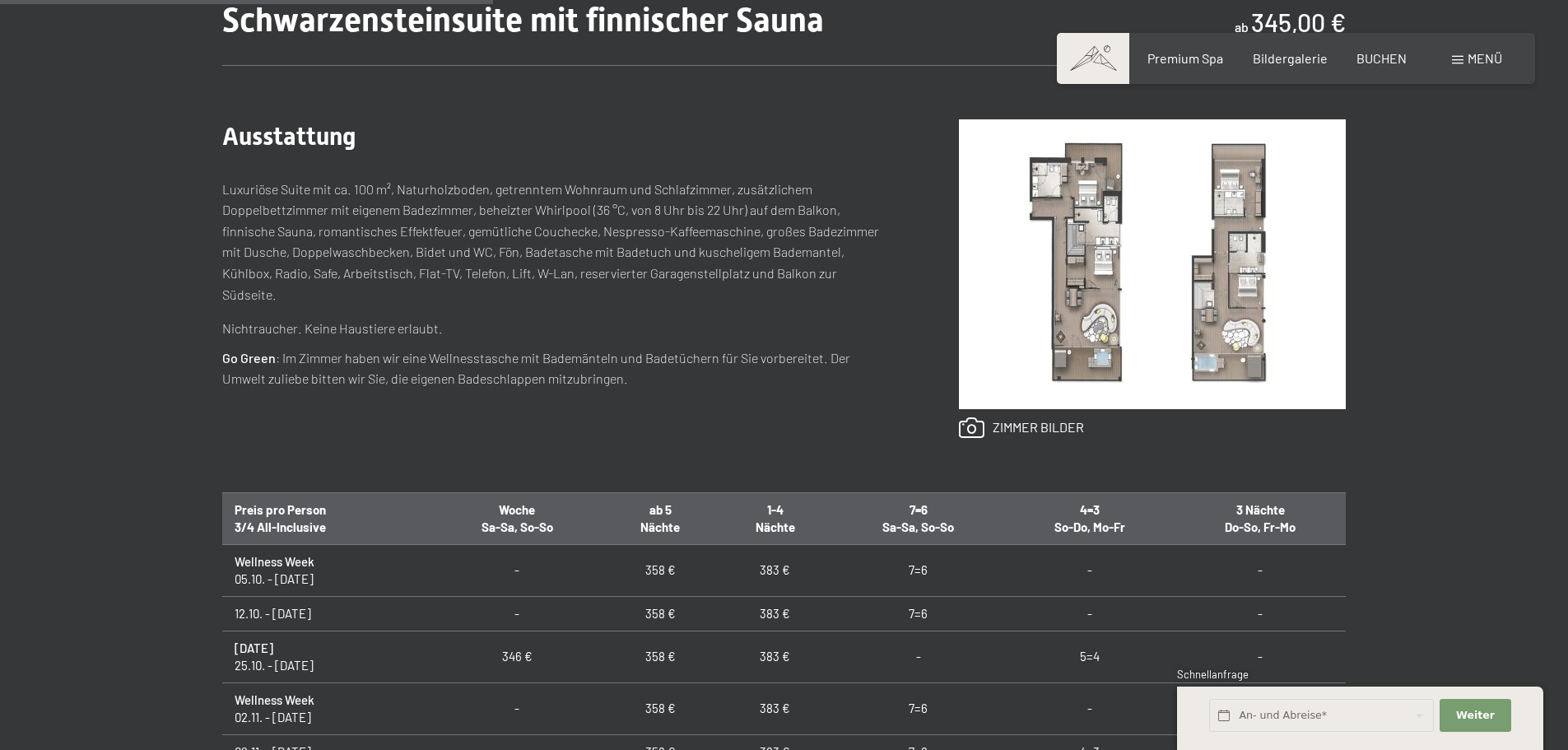
click at [1063, 296] on img at bounding box center [1153, 265] width 387 height 290
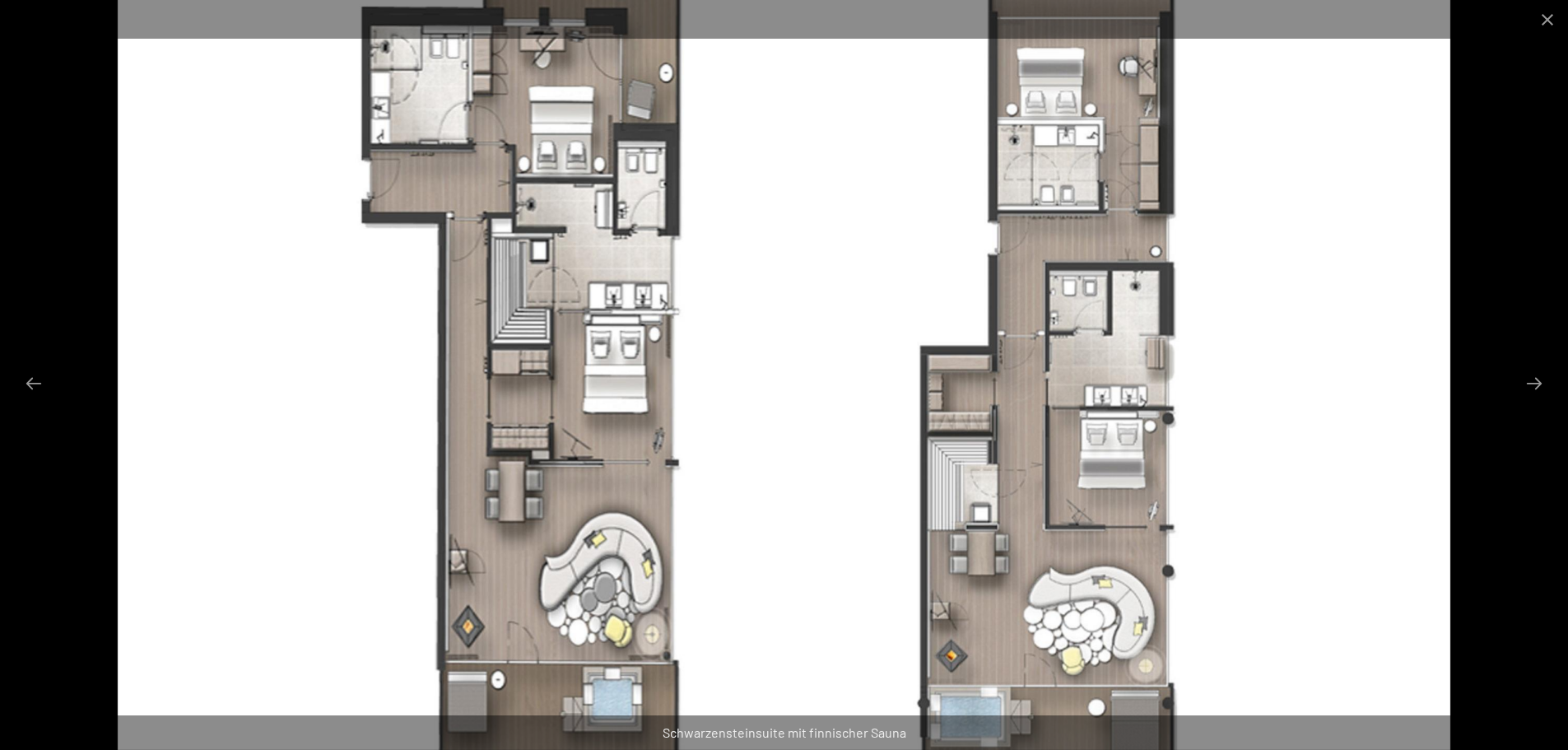
scroll to position [824, 0]
click at [1545, 16] on button "Close gallery" at bounding box center [1547, 19] width 41 height 39
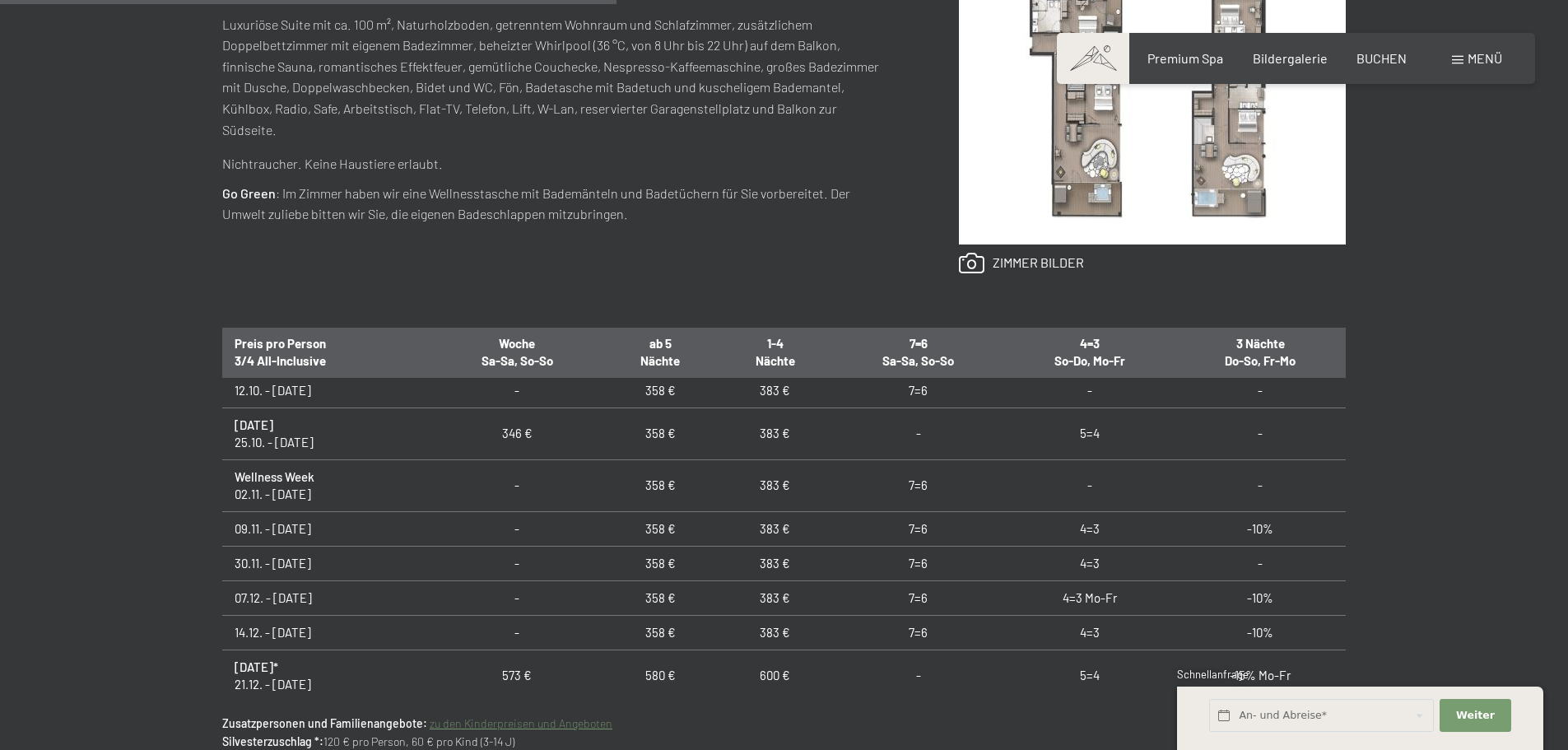
scroll to position [82, 0]
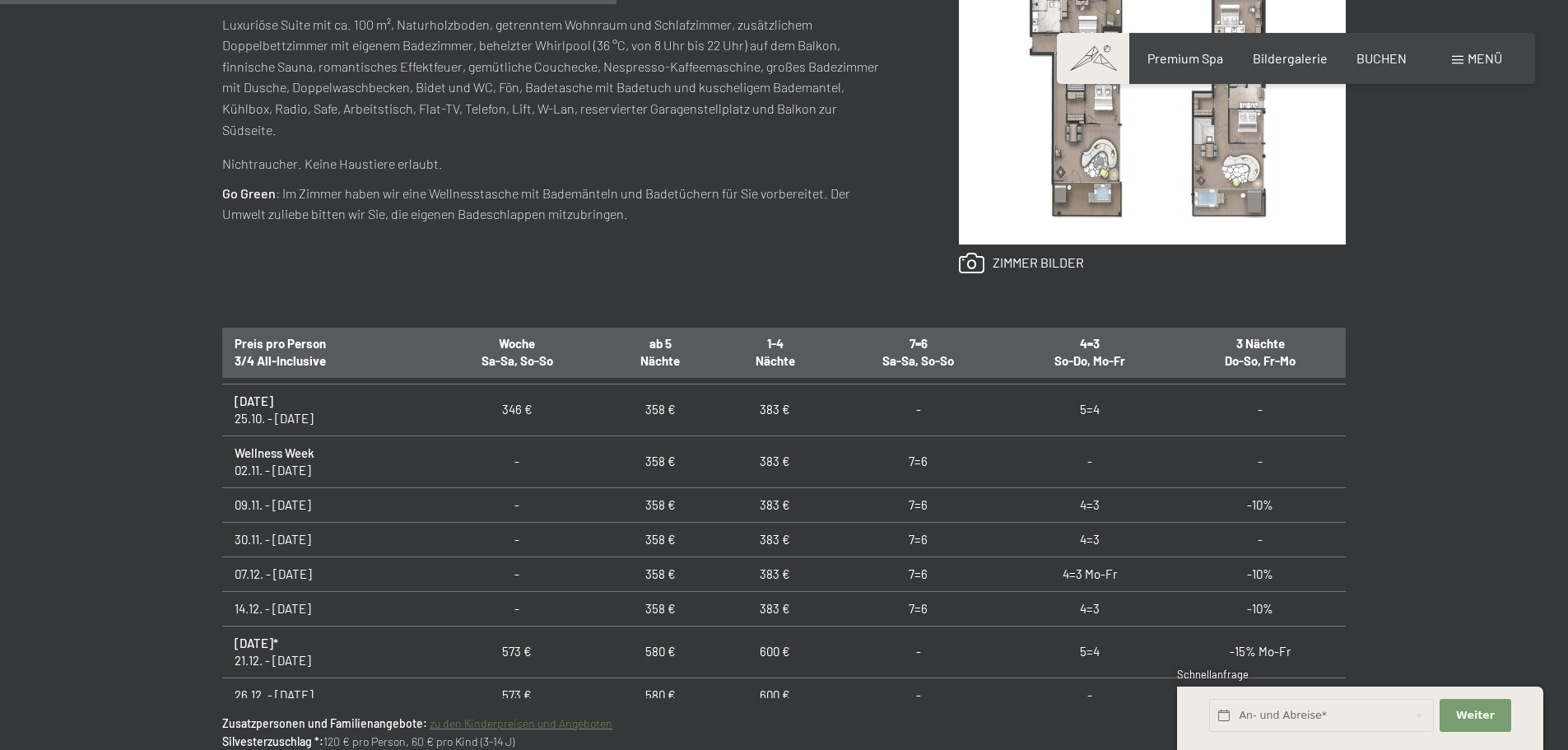
click at [582, 722] on link "zu den Kinderpreisen und Angeboten" at bounding box center [521, 723] width 183 height 14
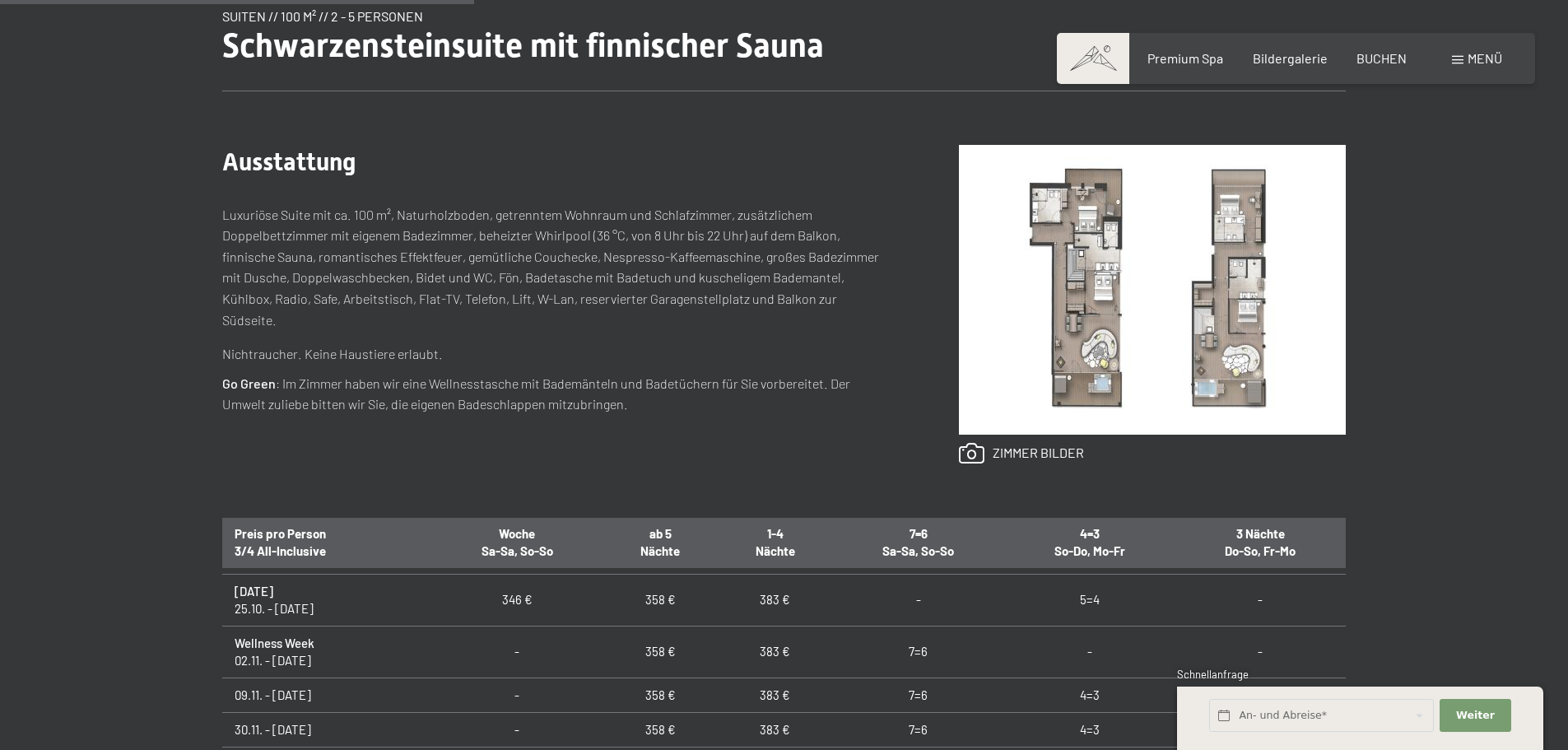
scroll to position [659, 0]
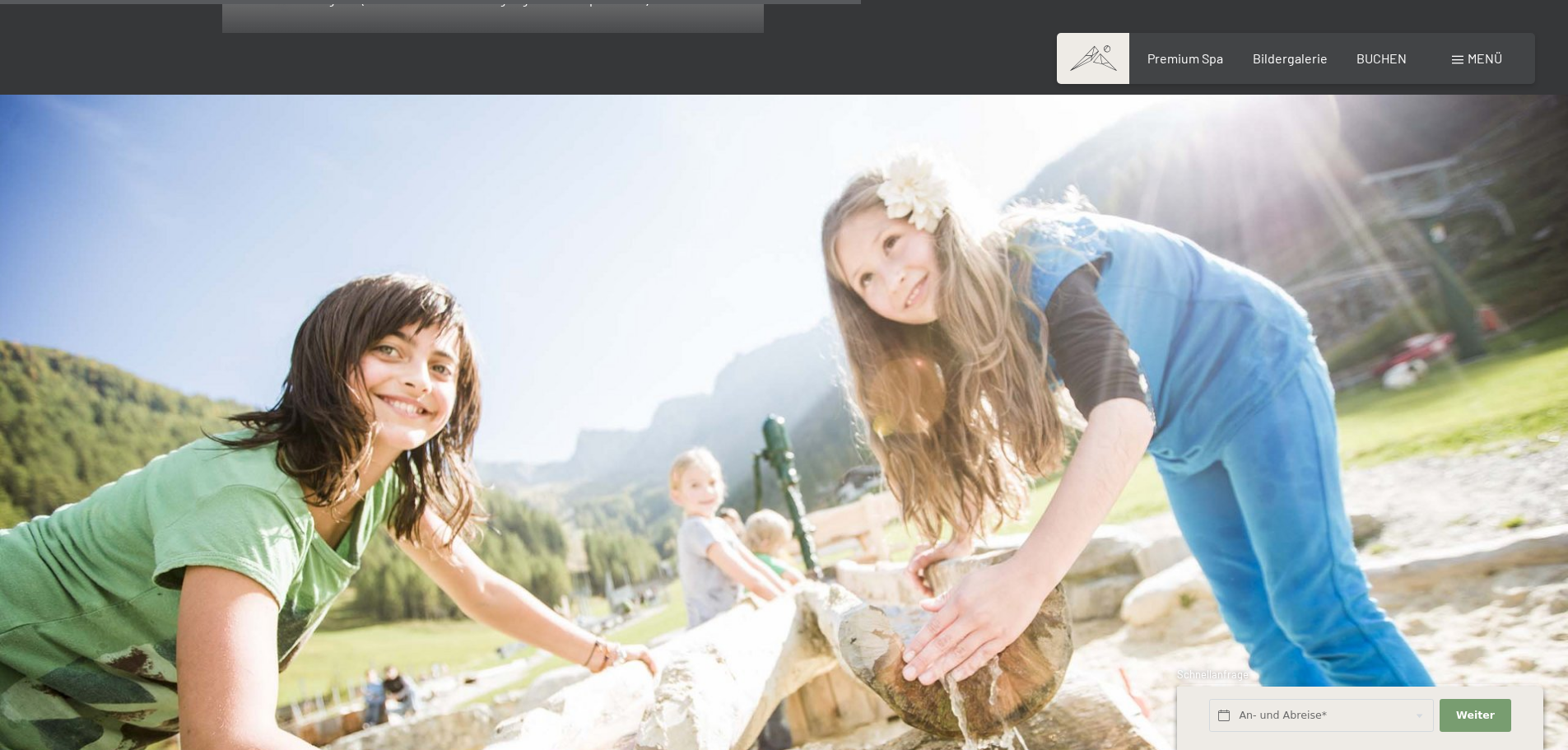
scroll to position [3641, 0]
